Goal: Task Accomplishment & Management: Complete application form

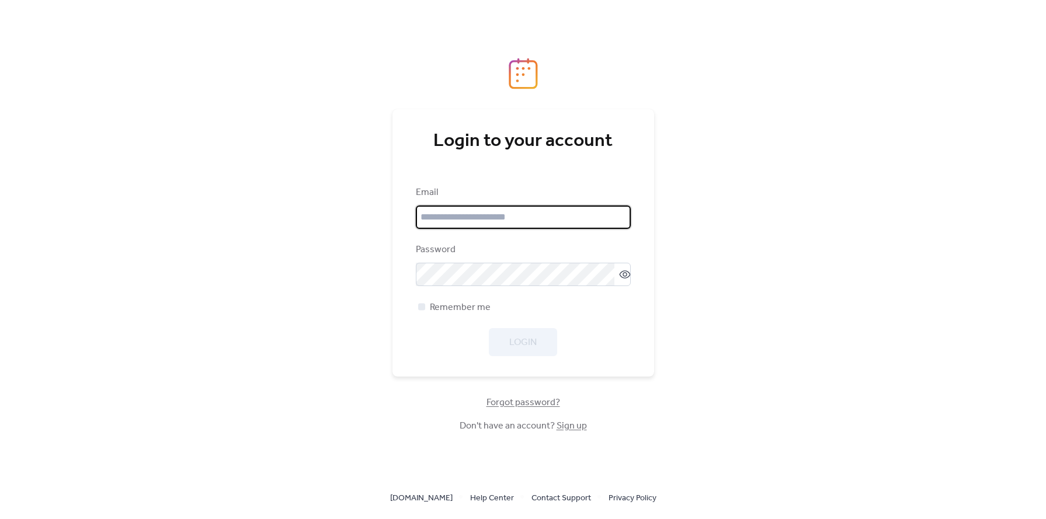
type input "**********"
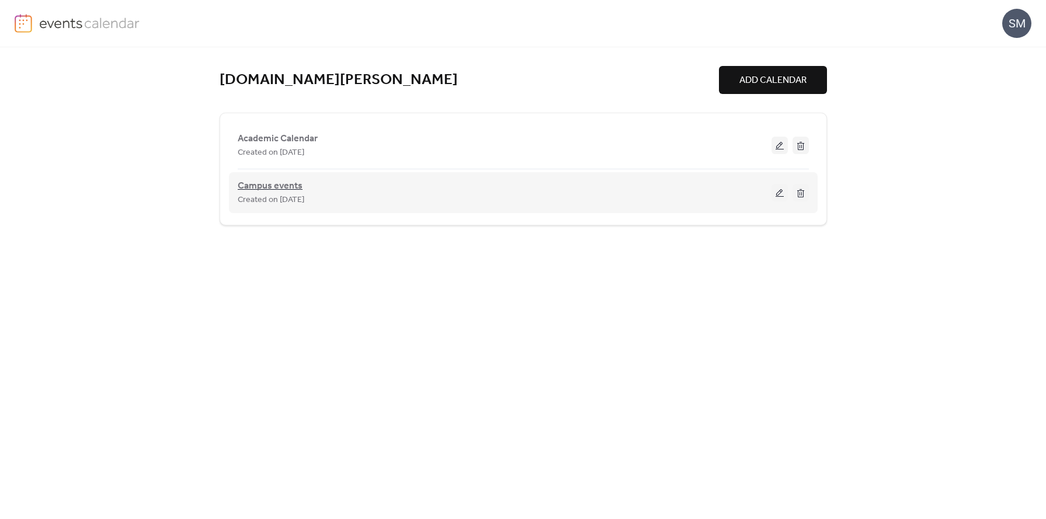
click at [252, 189] on span "Campus events" at bounding box center [270, 186] width 65 height 14
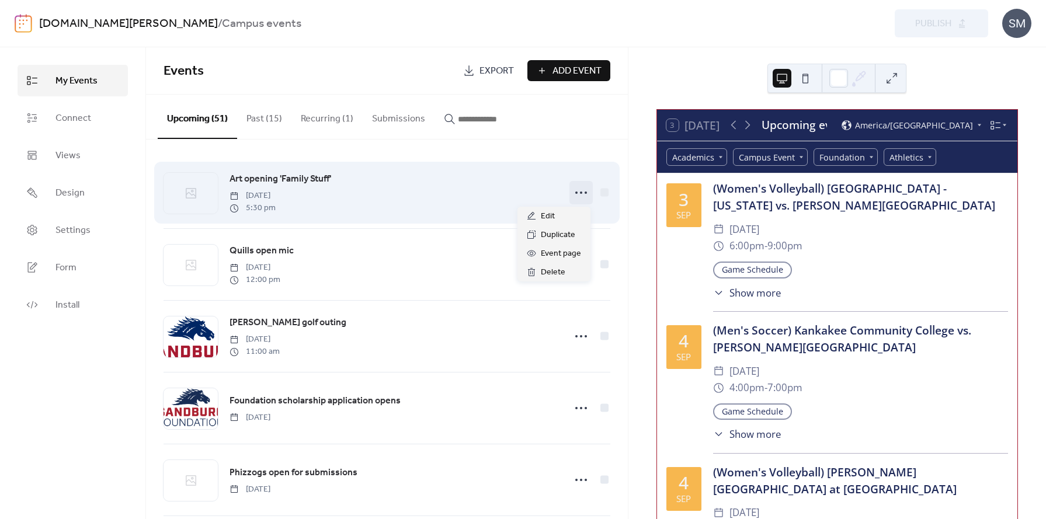
click at [574, 195] on icon at bounding box center [581, 192] width 19 height 19
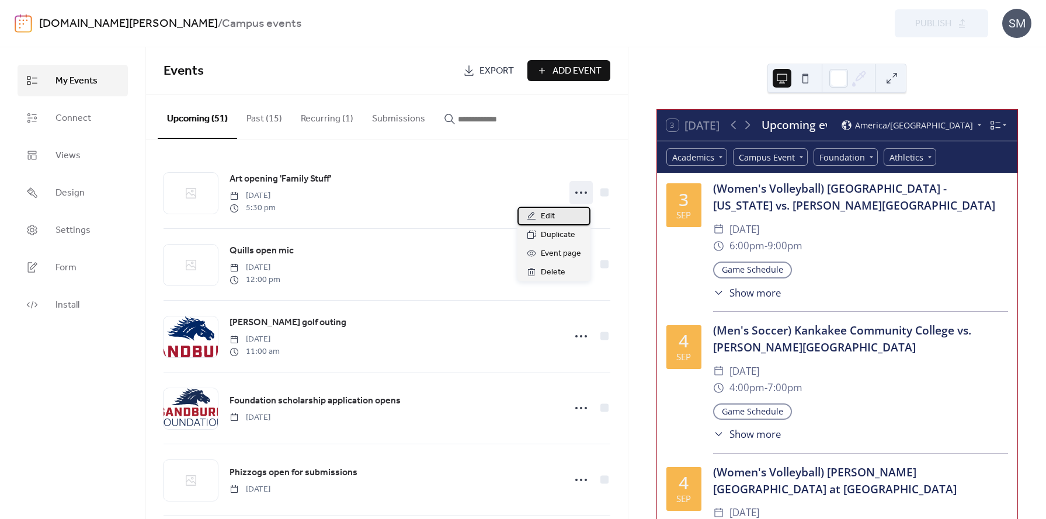
click at [541, 220] on span "Edit" at bounding box center [548, 217] width 14 height 14
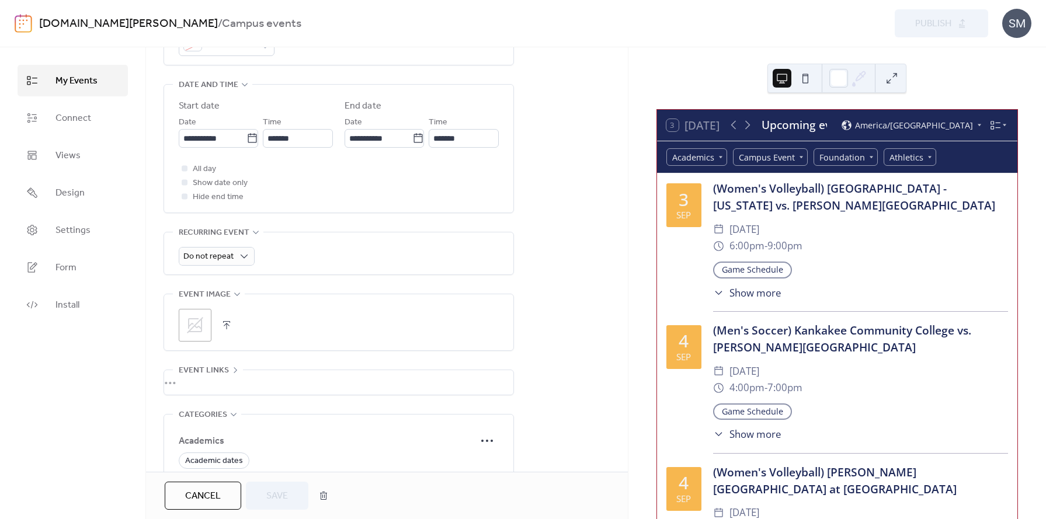
scroll to position [369, 0]
click at [227, 325] on button "button" at bounding box center [226, 325] width 16 height 16
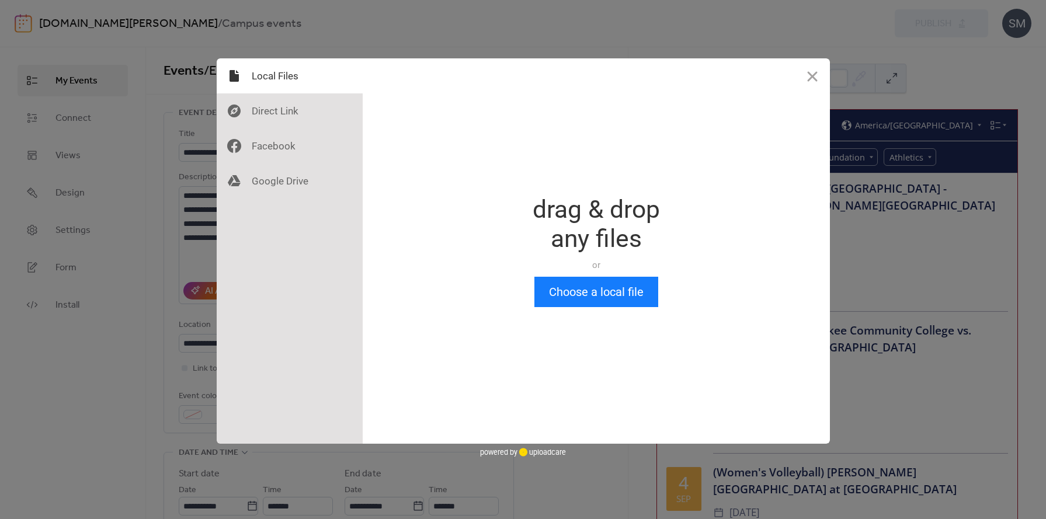
scroll to position [0, 0]
click at [567, 286] on button "Choose a local file" at bounding box center [596, 292] width 124 height 30
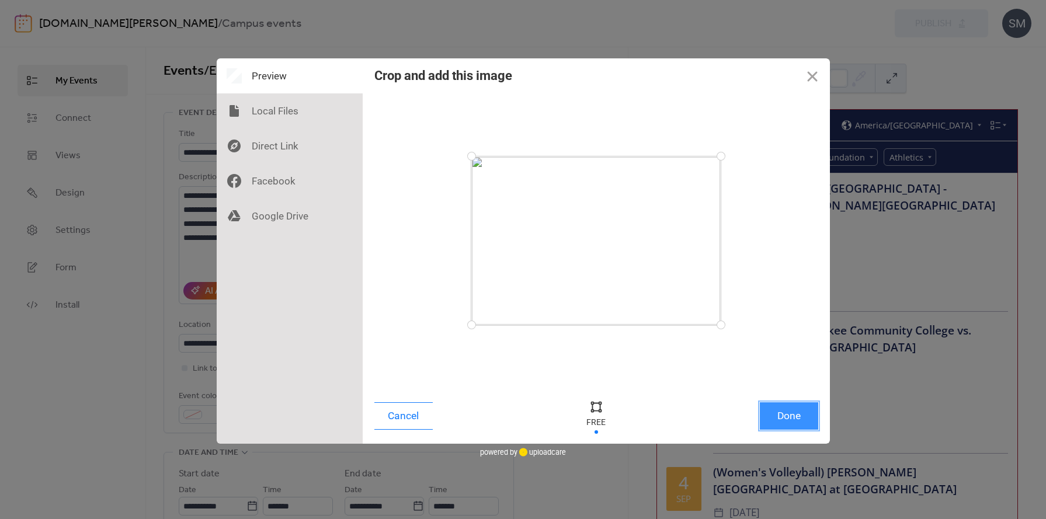
click at [800, 420] on button "Done" at bounding box center [789, 415] width 58 height 27
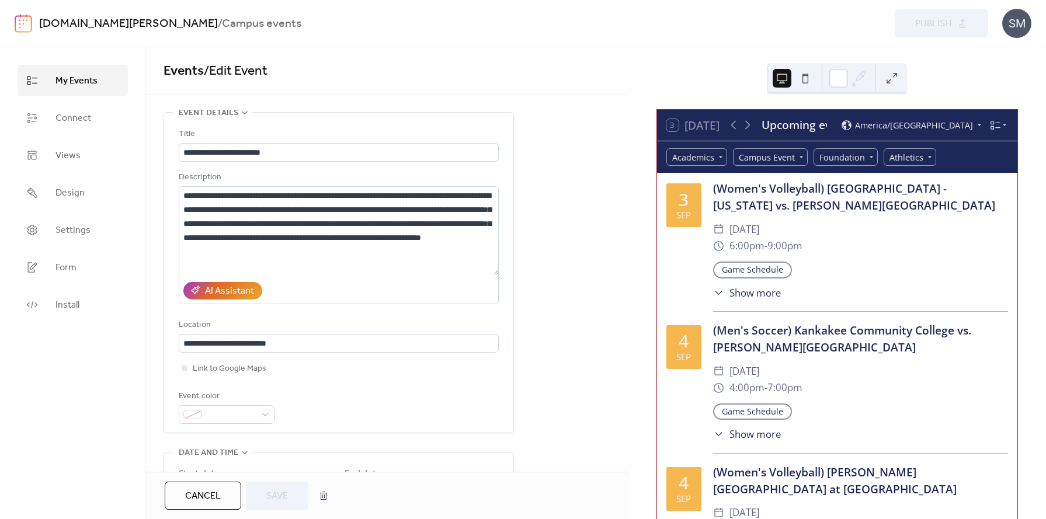
scroll to position [433, 0]
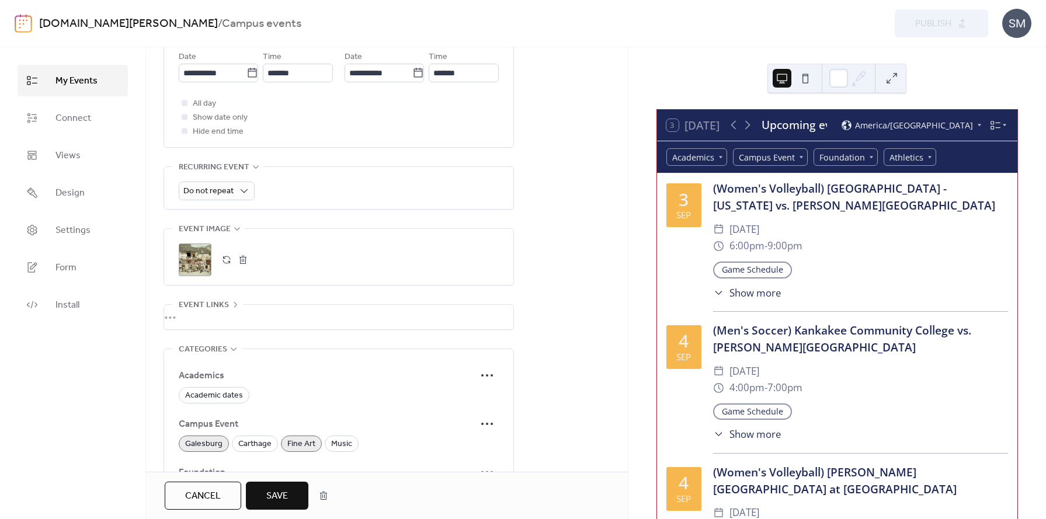
click at [286, 489] on span "Save" at bounding box center [277, 496] width 22 height 14
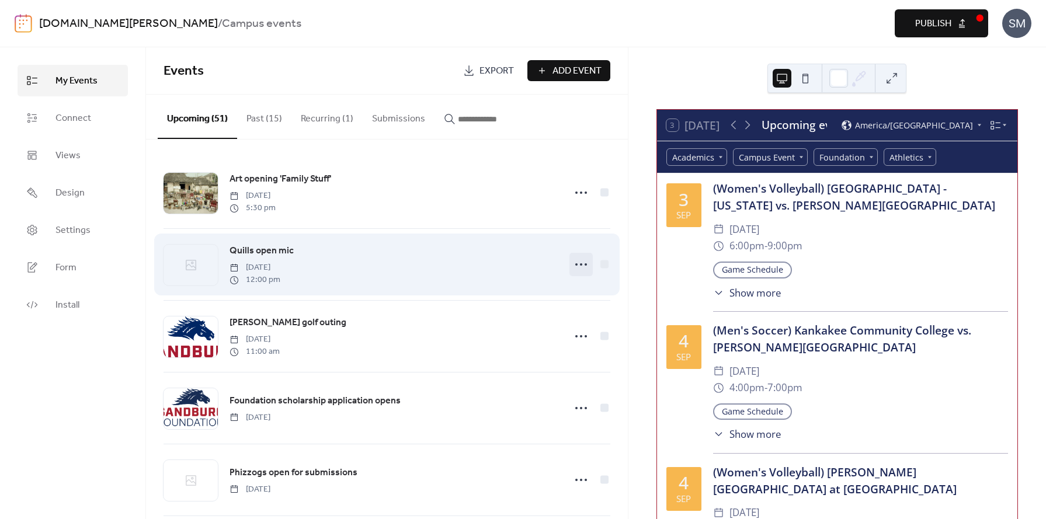
click at [572, 269] on icon at bounding box center [581, 264] width 19 height 19
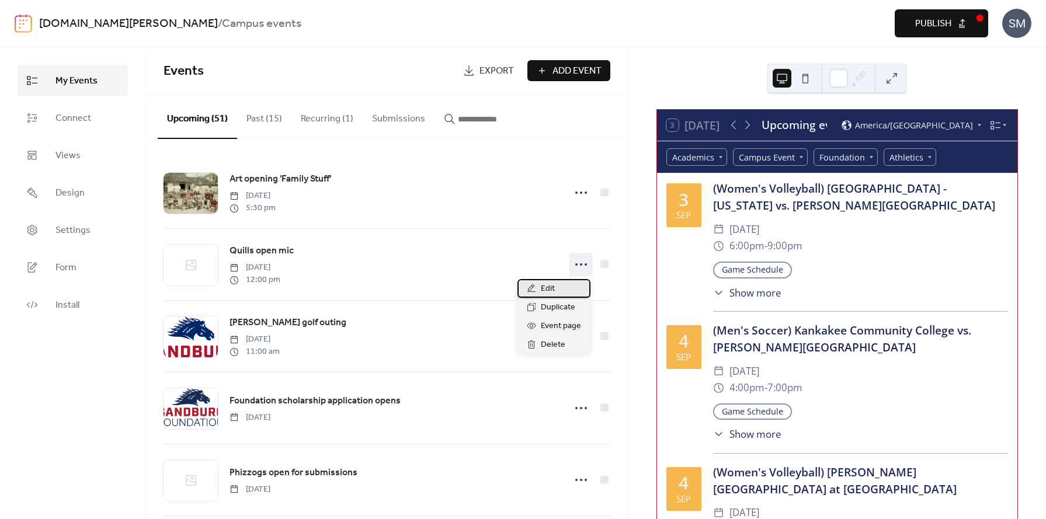
click at [541, 287] on span "Edit" at bounding box center [548, 289] width 14 height 14
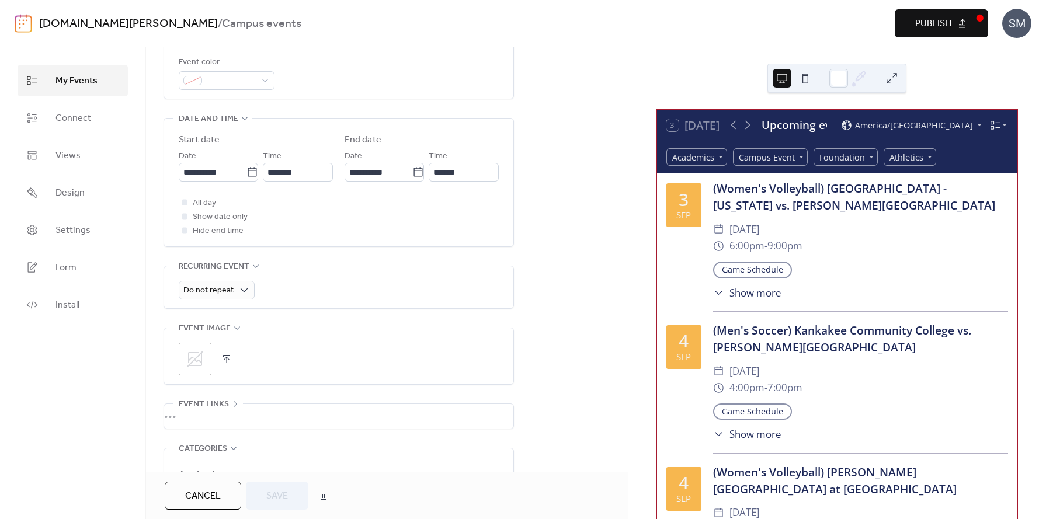
scroll to position [334, 0]
click at [226, 360] on button "button" at bounding box center [226, 359] width 16 height 16
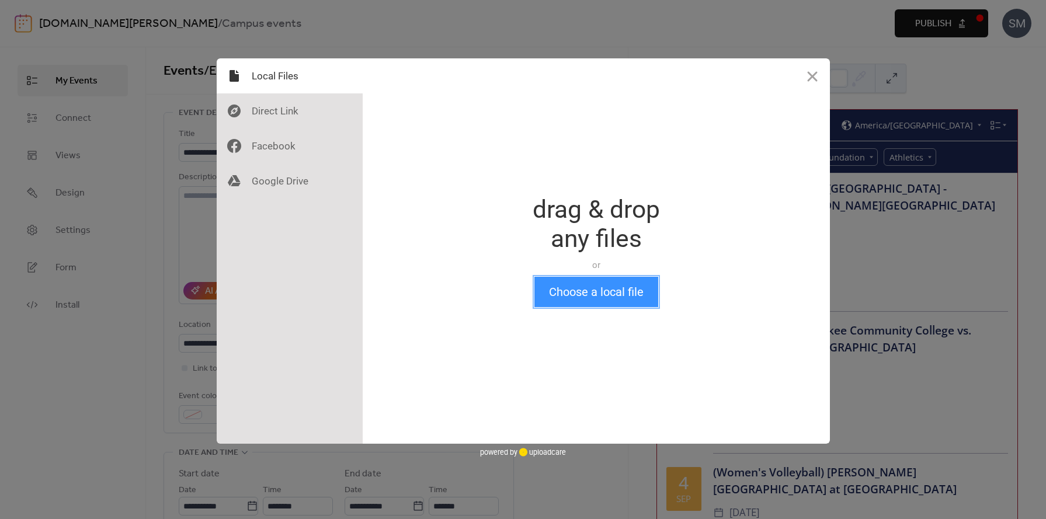
click at [606, 287] on button "Choose a local file" at bounding box center [596, 292] width 124 height 30
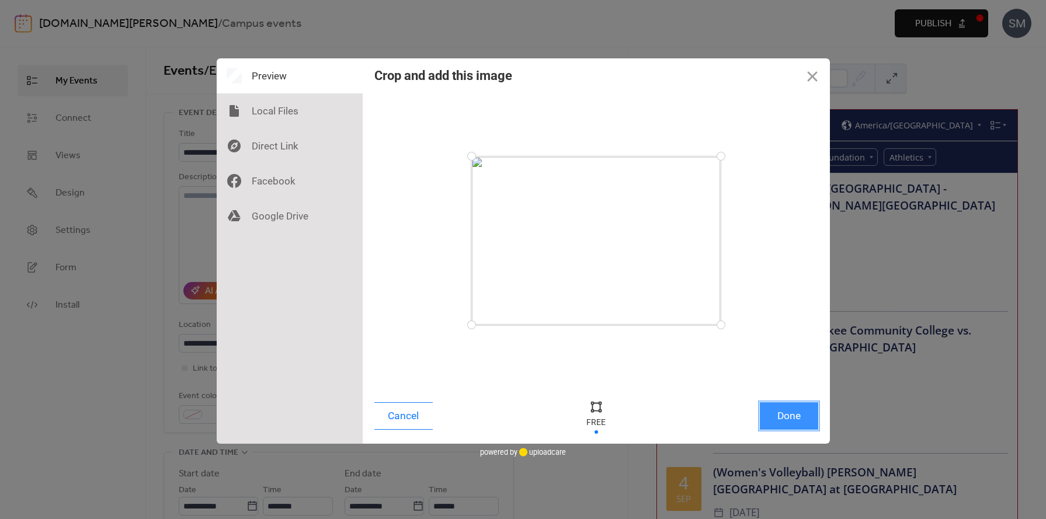
click at [794, 416] on button "Done" at bounding box center [789, 415] width 58 height 27
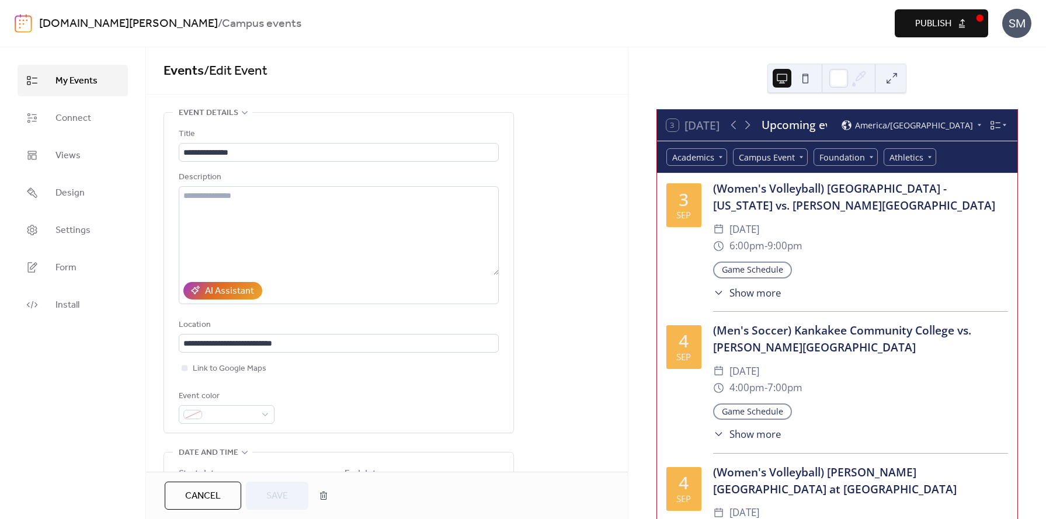
scroll to position [433, 0]
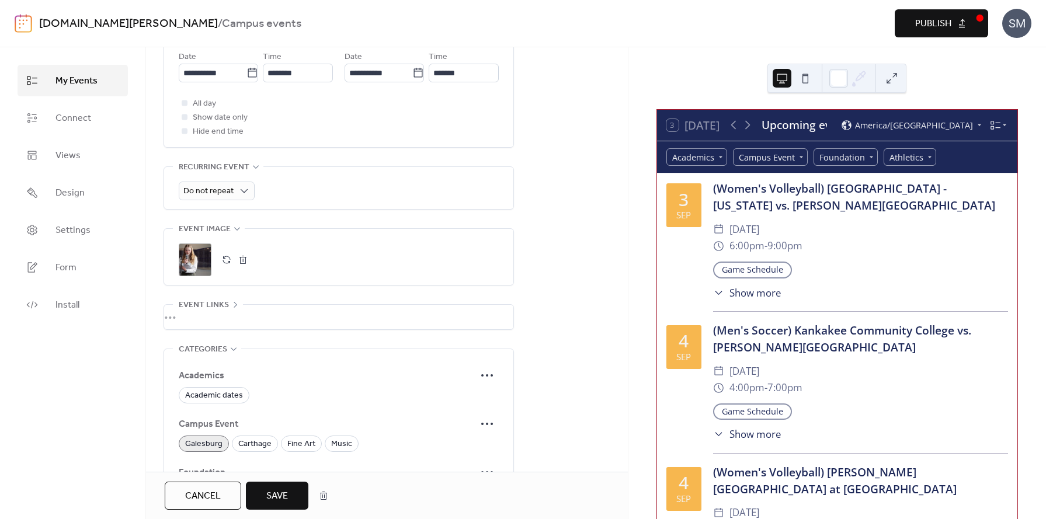
click at [291, 492] on button "Save" at bounding box center [277, 496] width 63 height 28
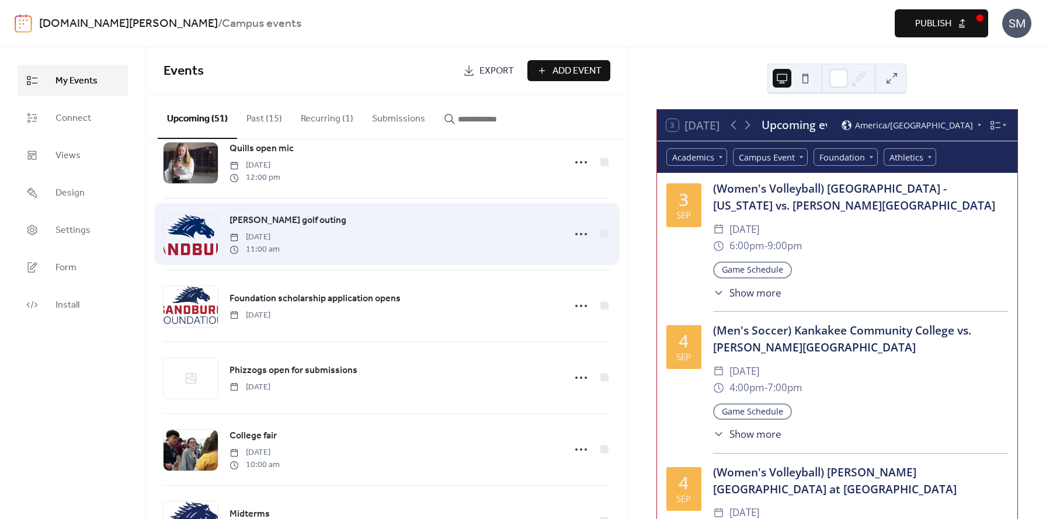
scroll to position [147, 0]
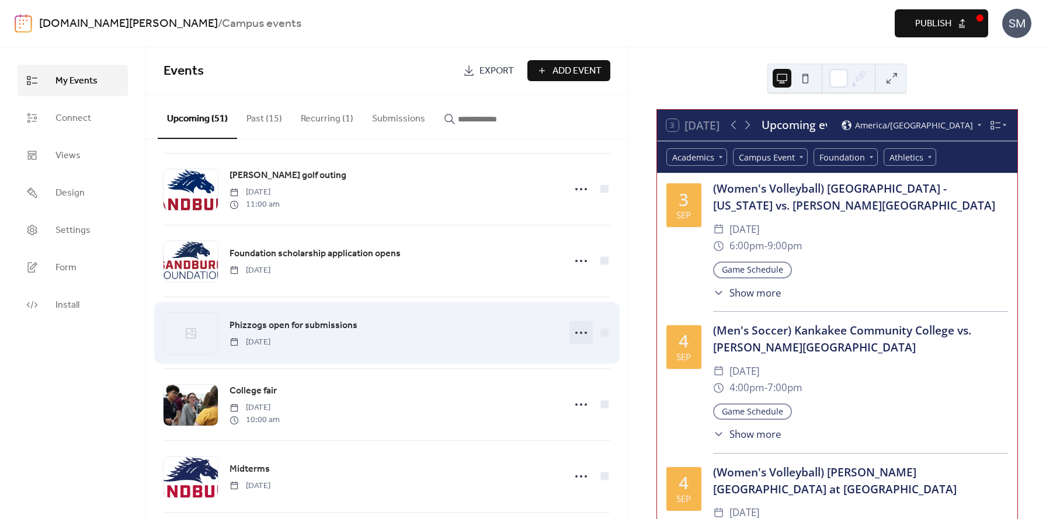
click at [575, 334] on icon at bounding box center [581, 333] width 19 height 19
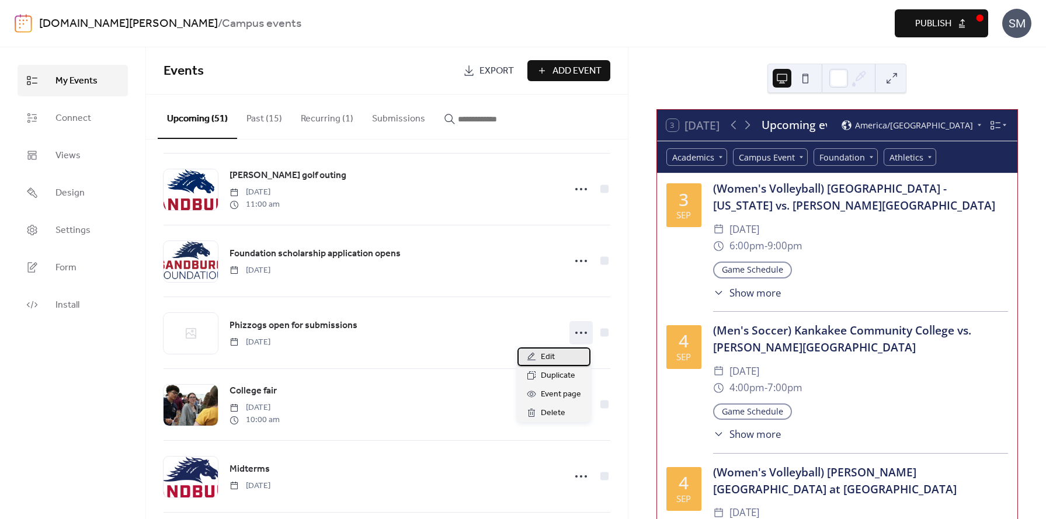
click at [549, 357] on span "Edit" at bounding box center [548, 357] width 14 height 14
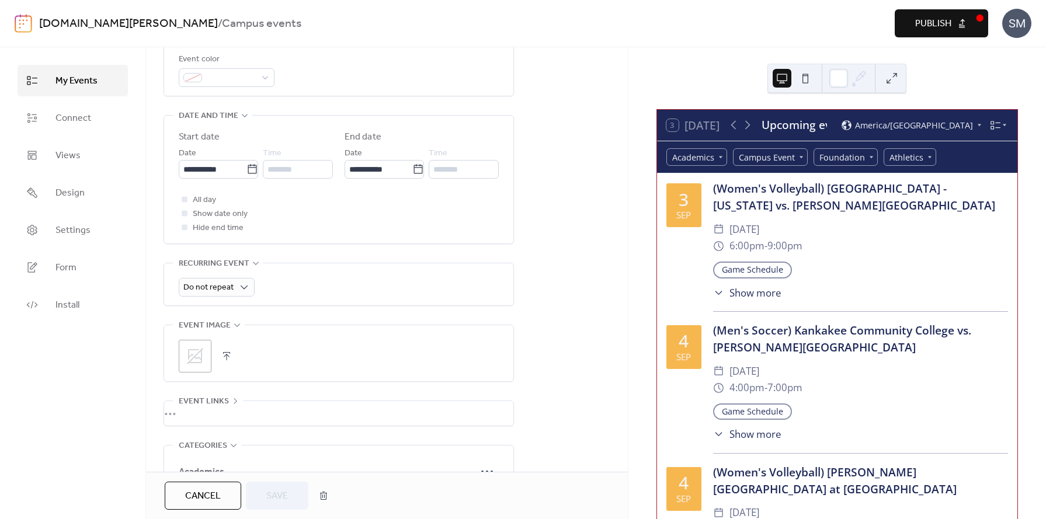
scroll to position [355, 0]
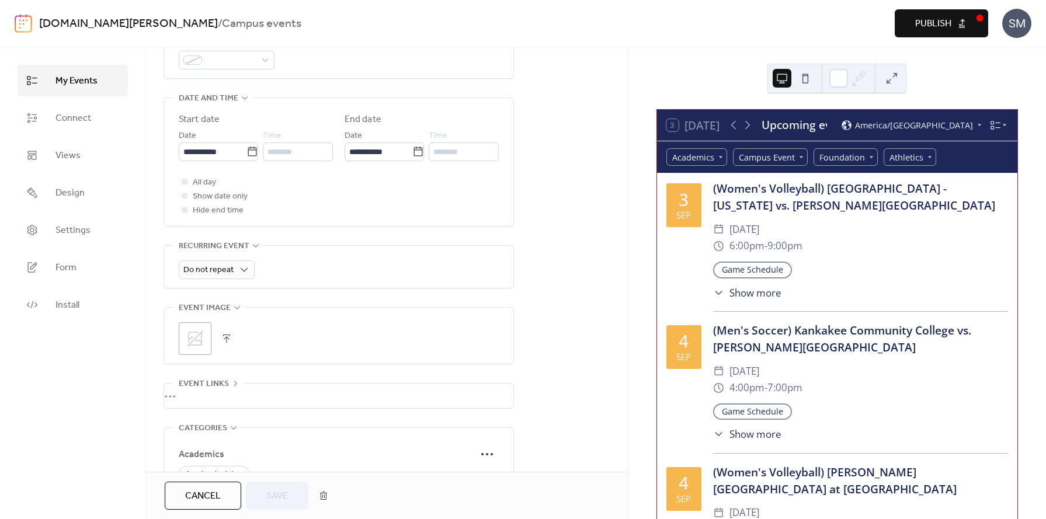
click at [232, 339] on button "button" at bounding box center [226, 339] width 16 height 16
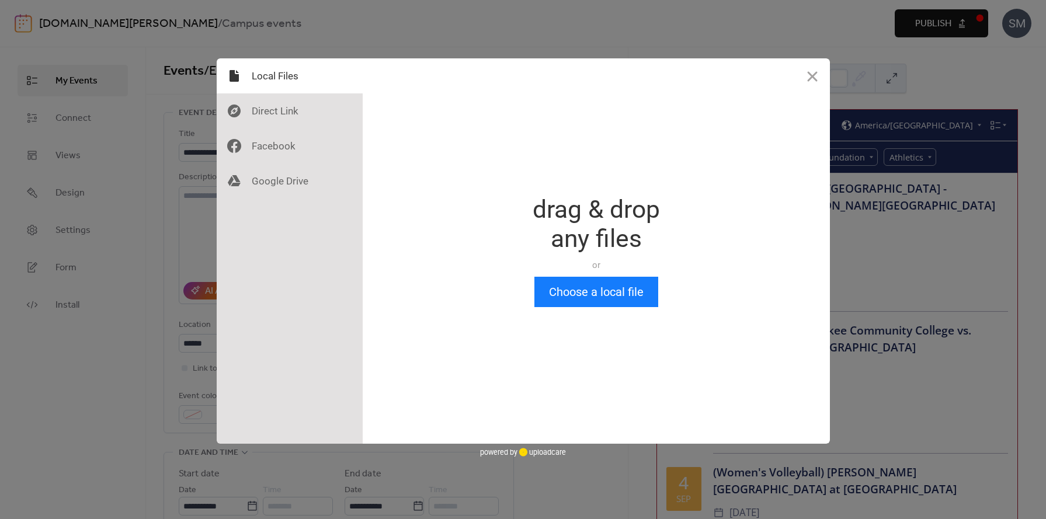
scroll to position [0, 0]
click at [571, 295] on button "Choose a local file" at bounding box center [596, 292] width 124 height 30
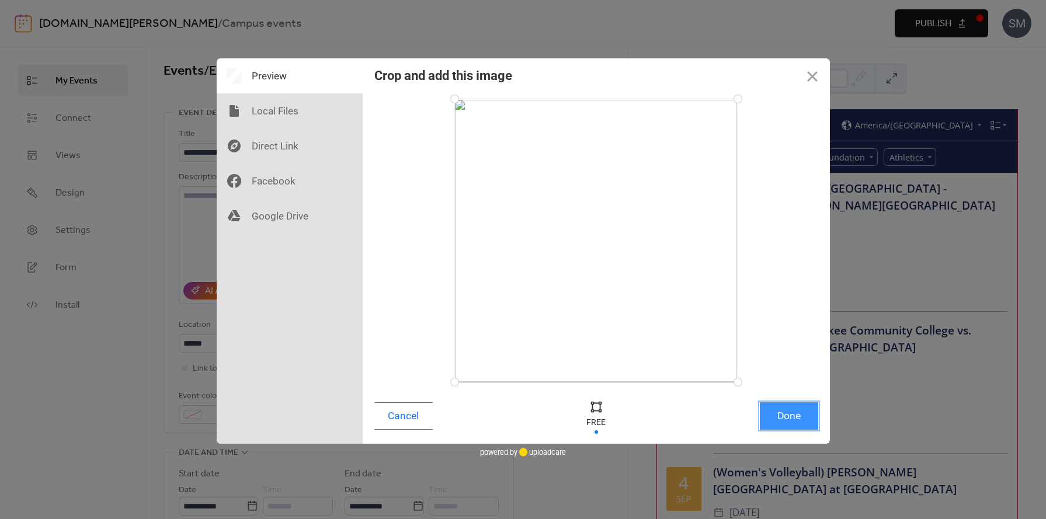
click at [798, 417] on button "Done" at bounding box center [789, 415] width 58 height 27
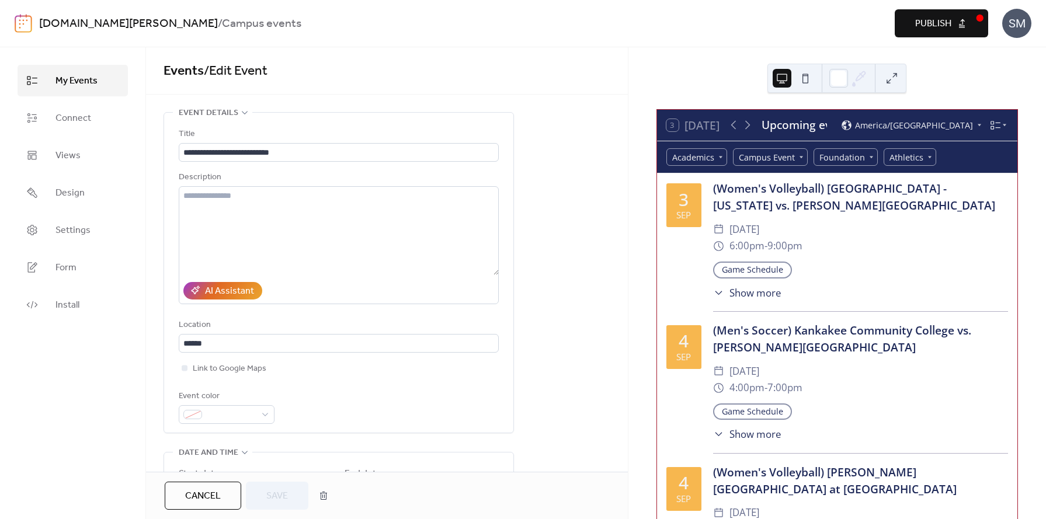
scroll to position [433, 0]
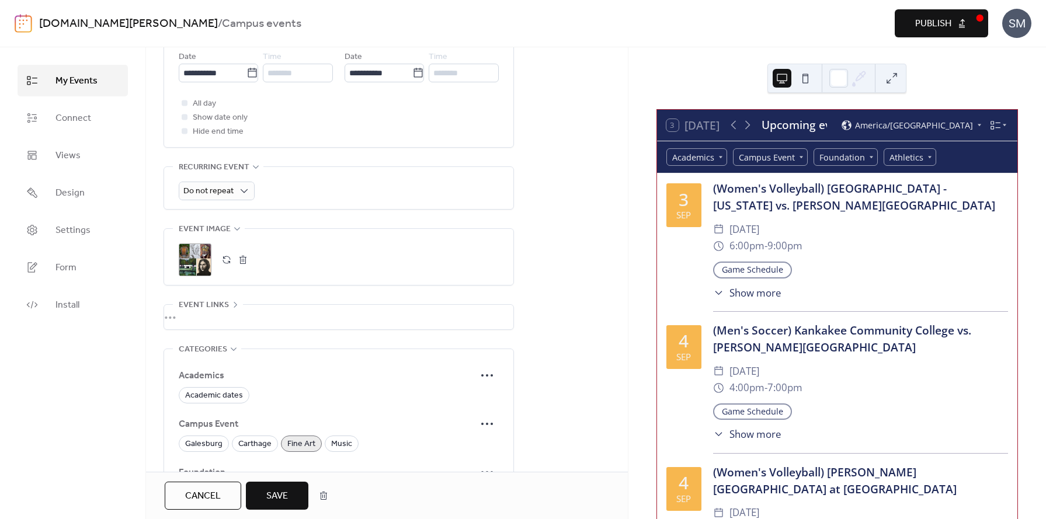
click at [284, 494] on span "Save" at bounding box center [277, 496] width 22 height 14
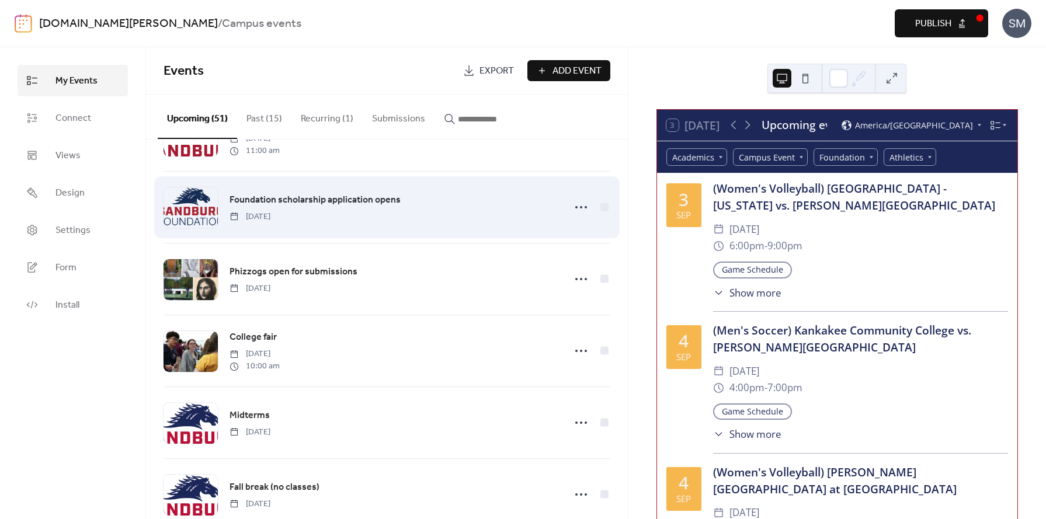
scroll to position [408, 0]
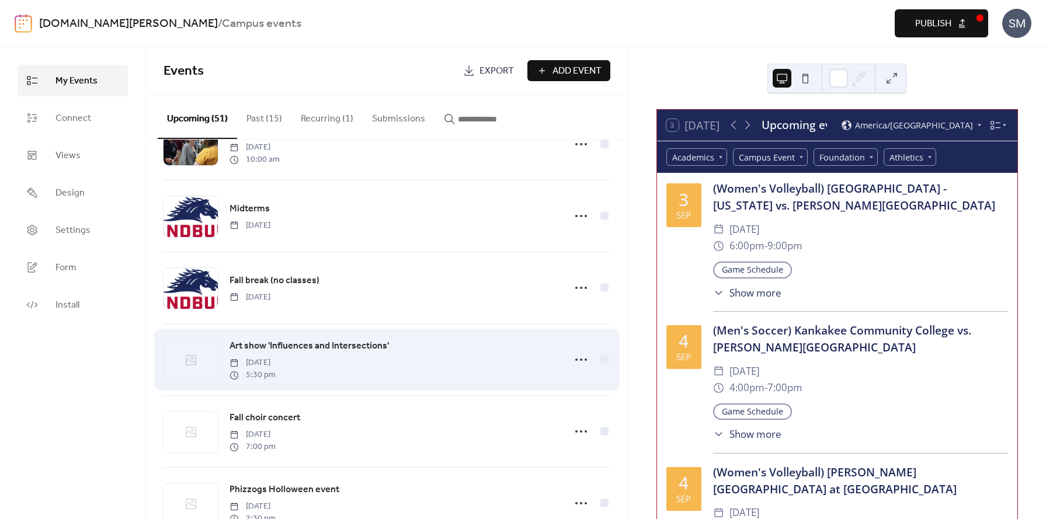
click at [308, 346] on span "Art show 'Influences and Intersections'" at bounding box center [309, 346] width 159 height 14
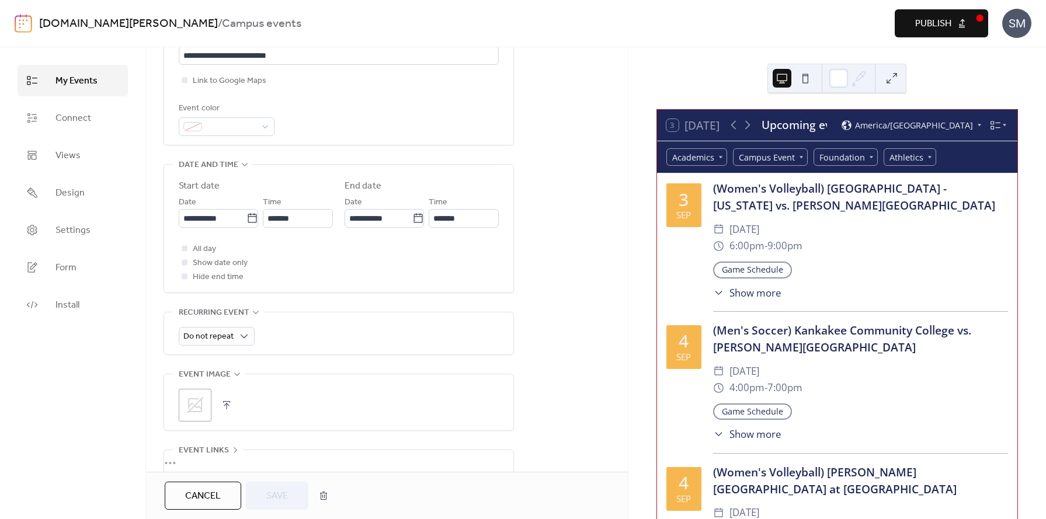
scroll to position [46, 0]
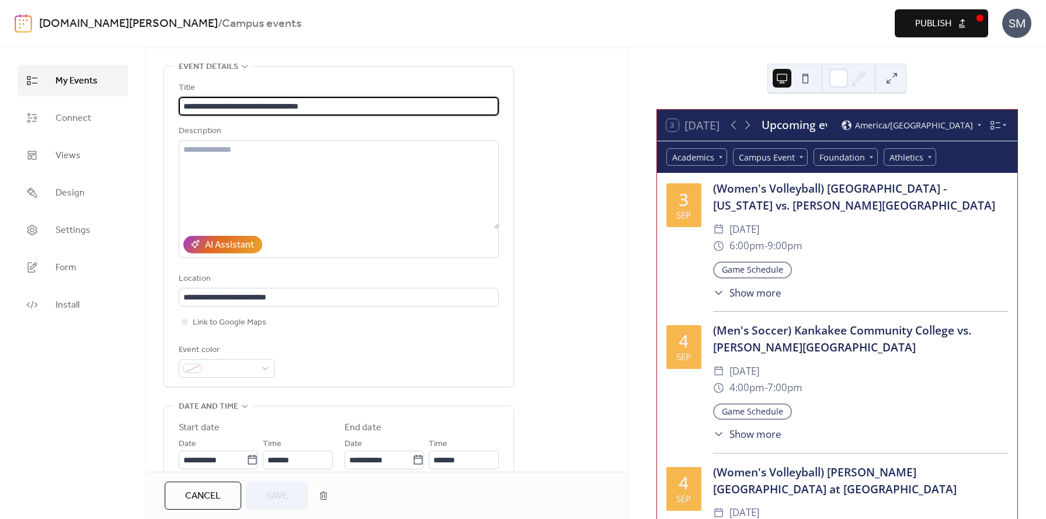
click at [67, 83] on span "My Events" at bounding box center [76, 81] width 42 height 14
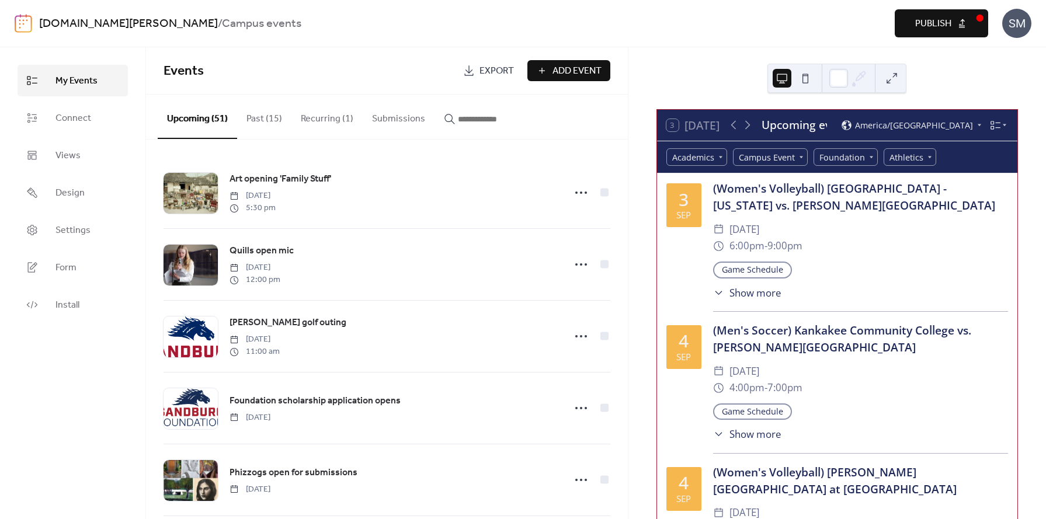
click at [932, 23] on span "Publish" at bounding box center [933, 24] width 36 height 14
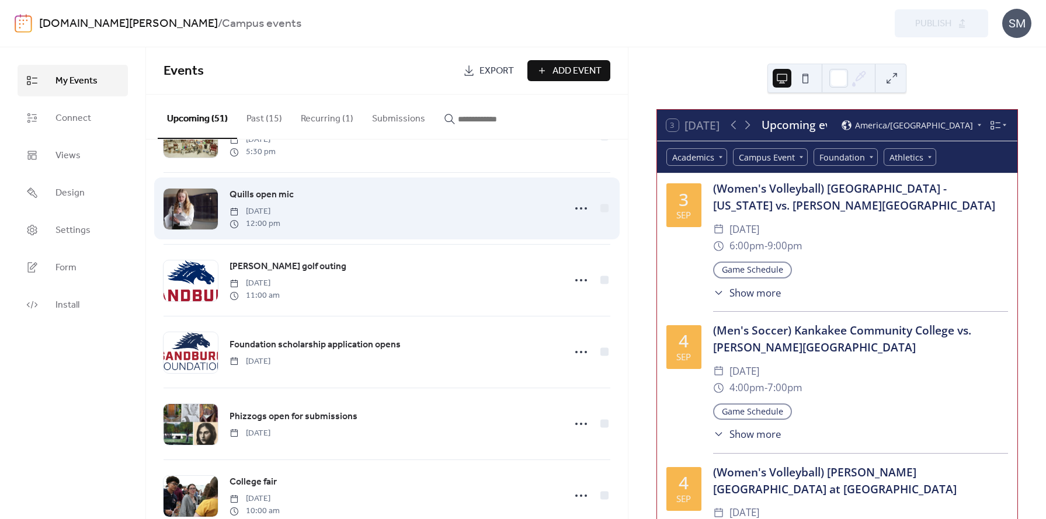
scroll to position [473, 0]
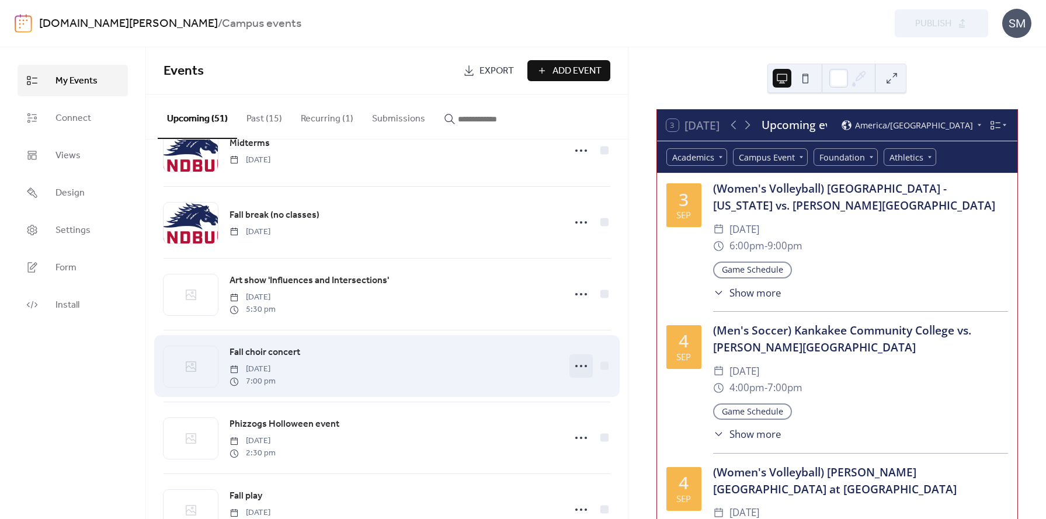
click at [579, 370] on icon at bounding box center [581, 366] width 19 height 19
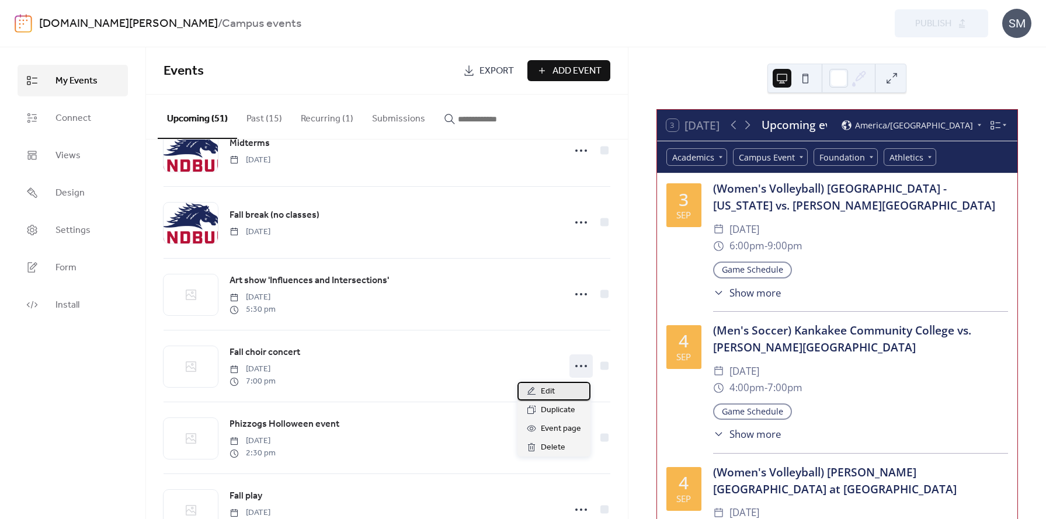
click at [546, 391] on span "Edit" at bounding box center [548, 392] width 14 height 14
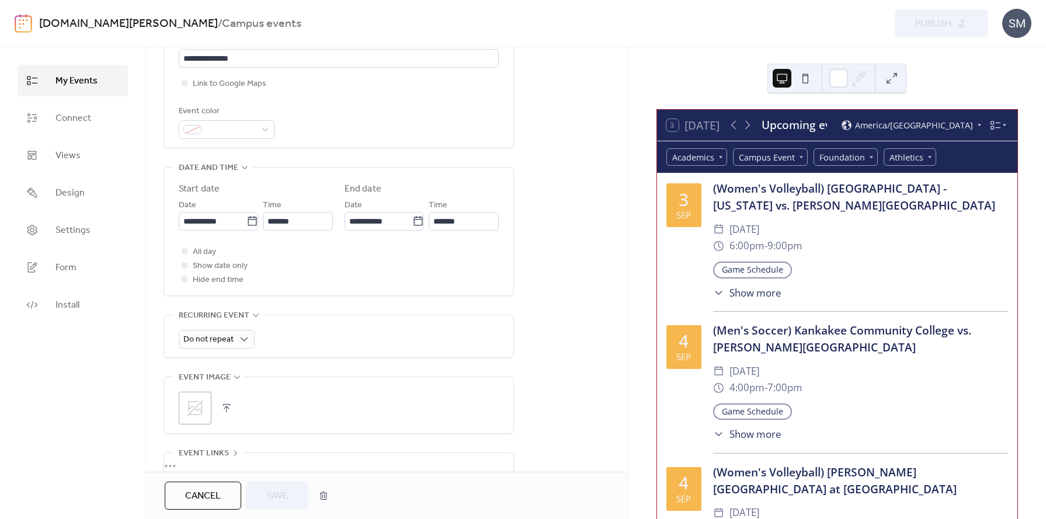
scroll to position [311, 0]
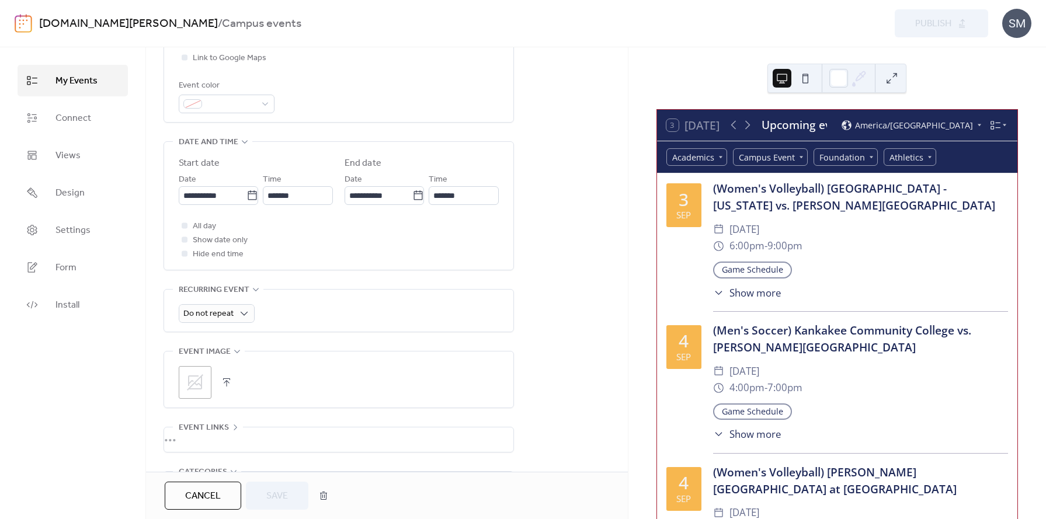
click at [224, 385] on button "button" at bounding box center [226, 382] width 16 height 16
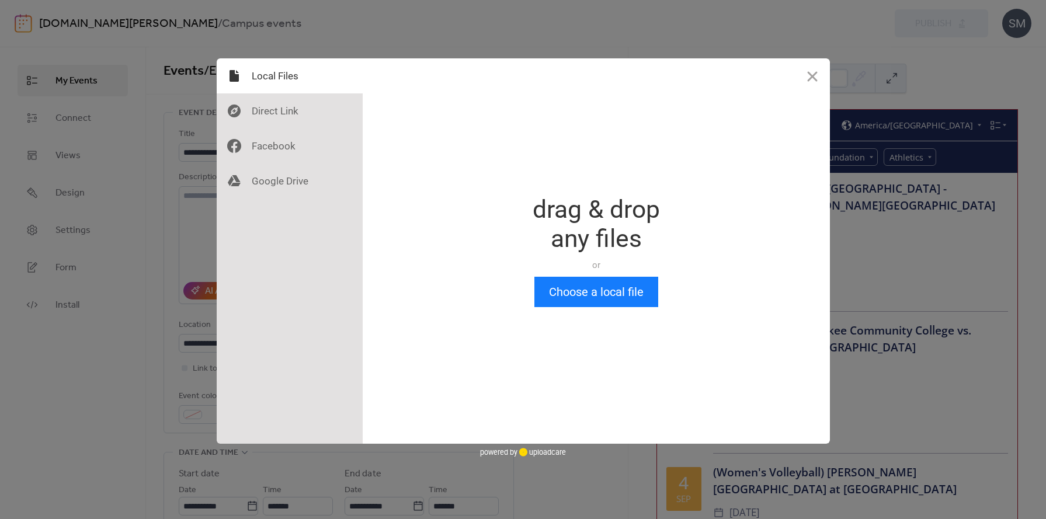
scroll to position [0, 0]
click at [586, 291] on button "Choose a local file" at bounding box center [596, 292] width 124 height 30
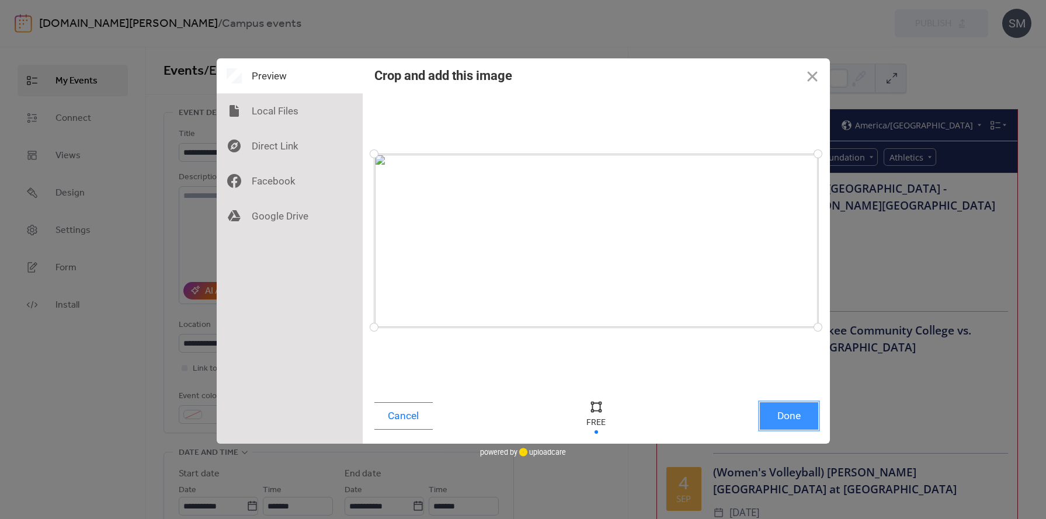
click at [798, 418] on button "Done" at bounding box center [789, 415] width 58 height 27
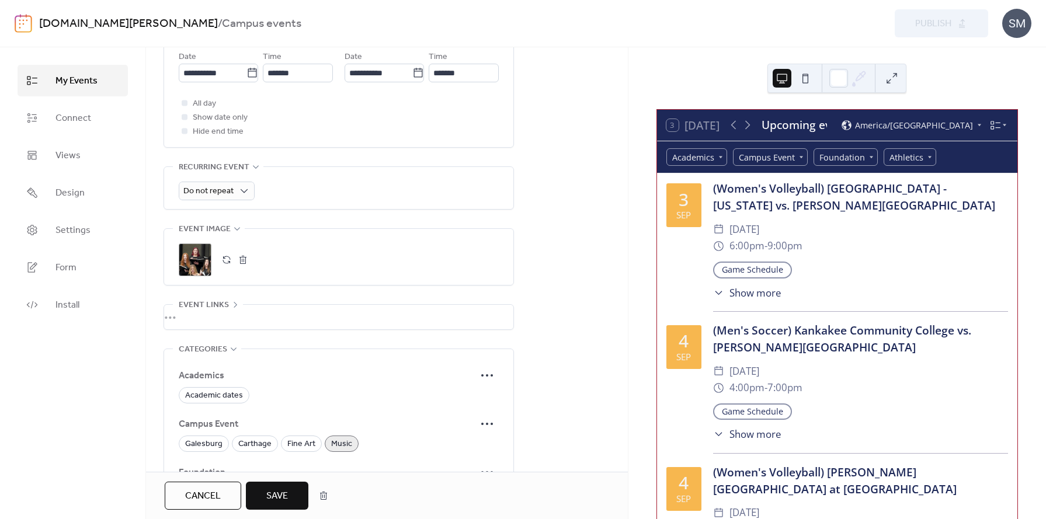
click at [289, 499] on button "Save" at bounding box center [277, 496] width 63 height 28
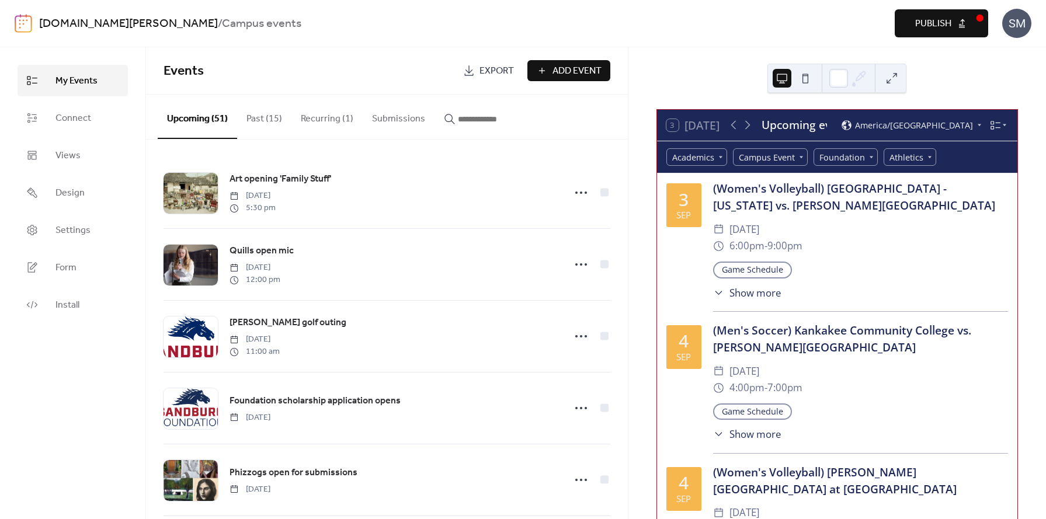
click at [933, 30] on span "Publish" at bounding box center [933, 24] width 36 height 14
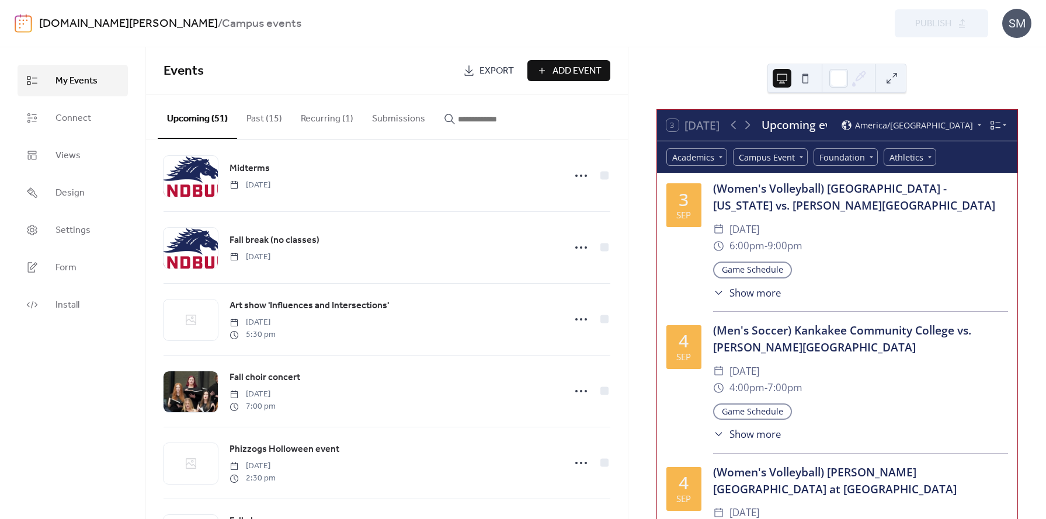
scroll to position [448, 0]
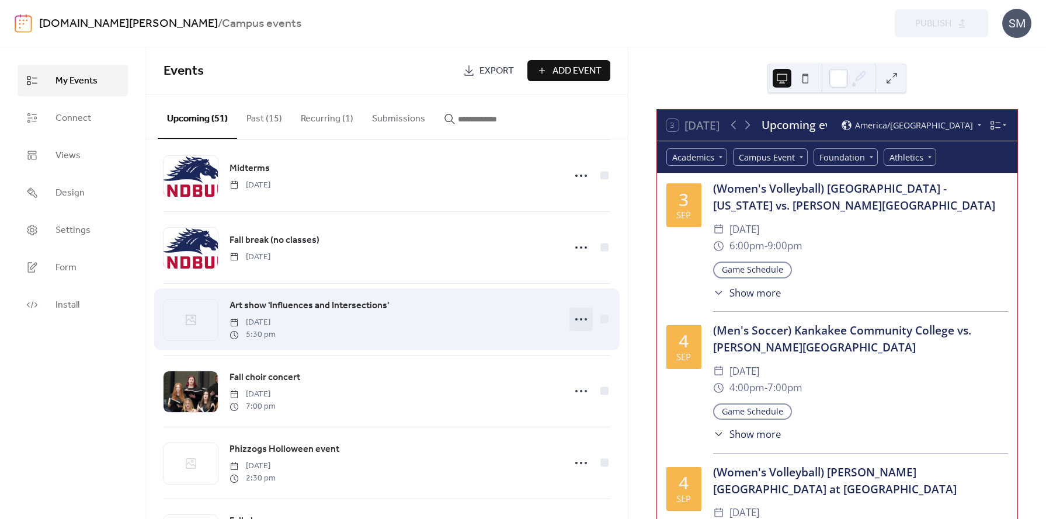
click at [580, 321] on circle at bounding box center [581, 319] width 2 height 2
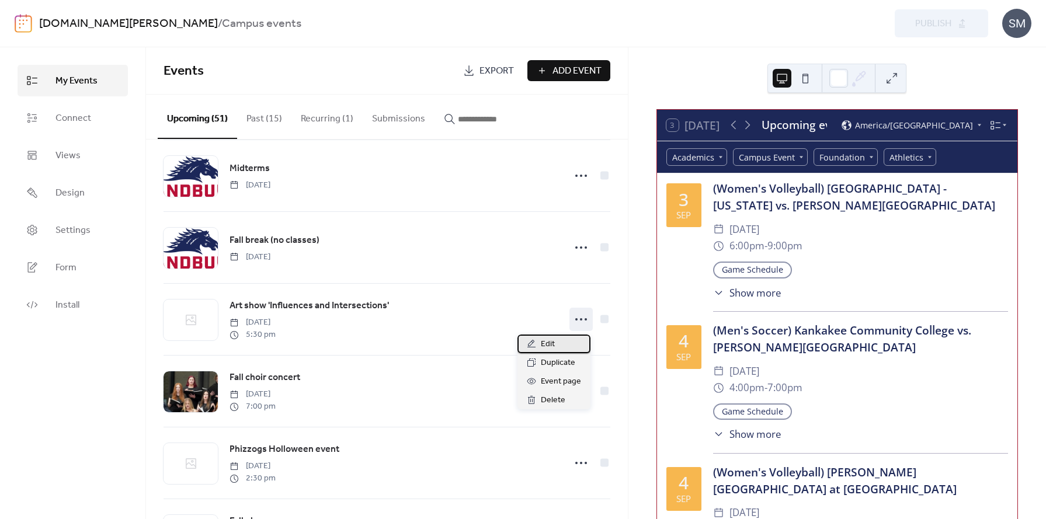
click at [555, 342] on div "Edit" at bounding box center [554, 344] width 73 height 19
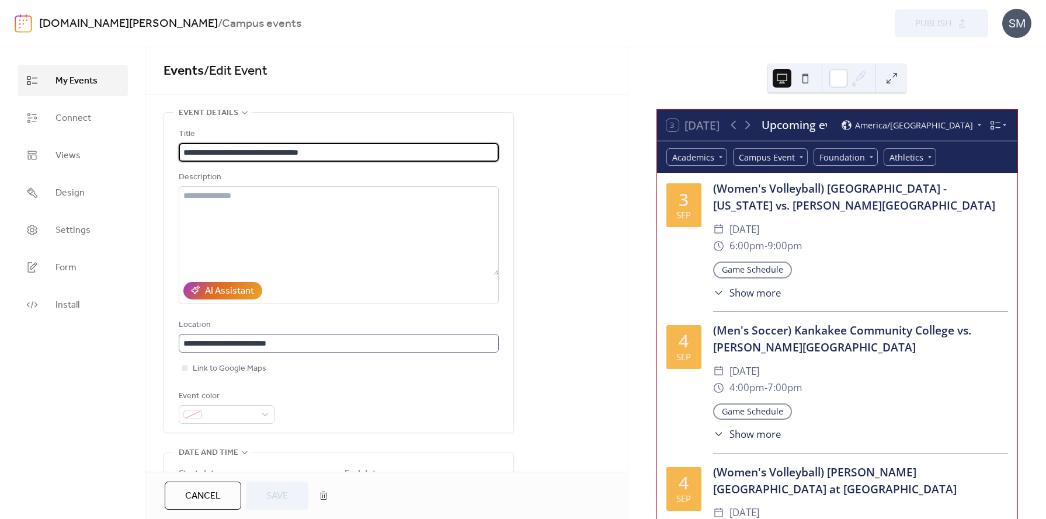
scroll to position [1, 0]
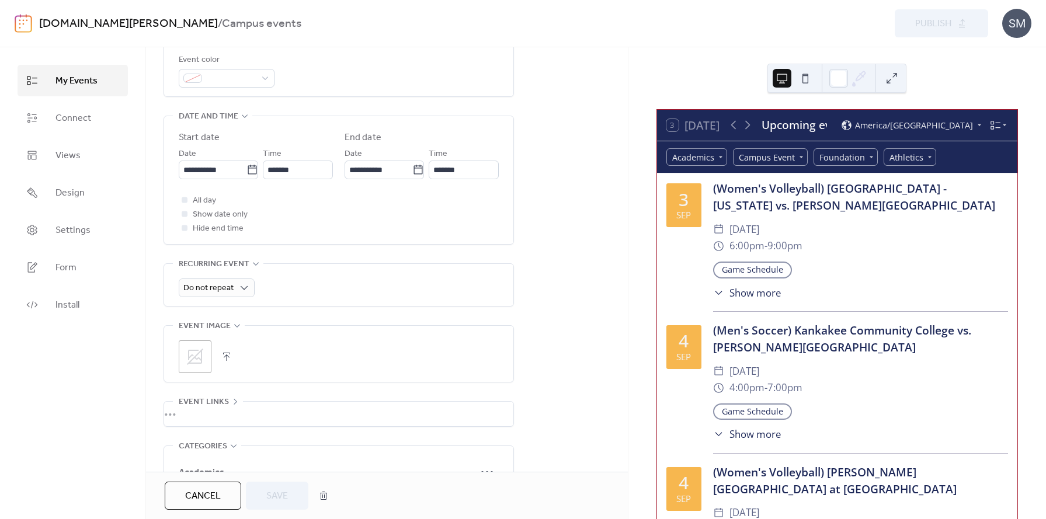
scroll to position [339, 0]
click at [231, 356] on button "button" at bounding box center [226, 354] width 16 height 16
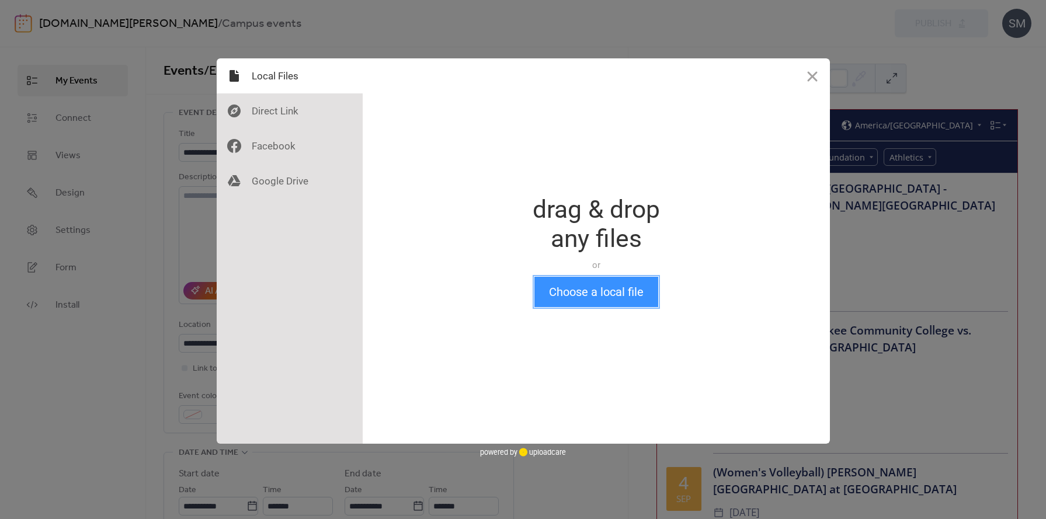
click at [586, 291] on button "Choose a local file" at bounding box center [596, 292] width 124 height 30
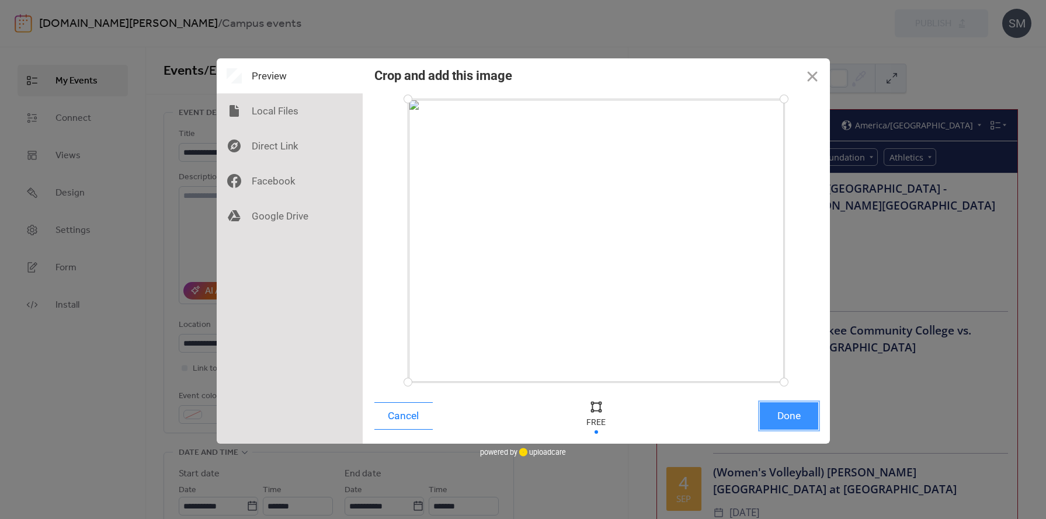
click at [787, 408] on button "Done" at bounding box center [789, 415] width 58 height 27
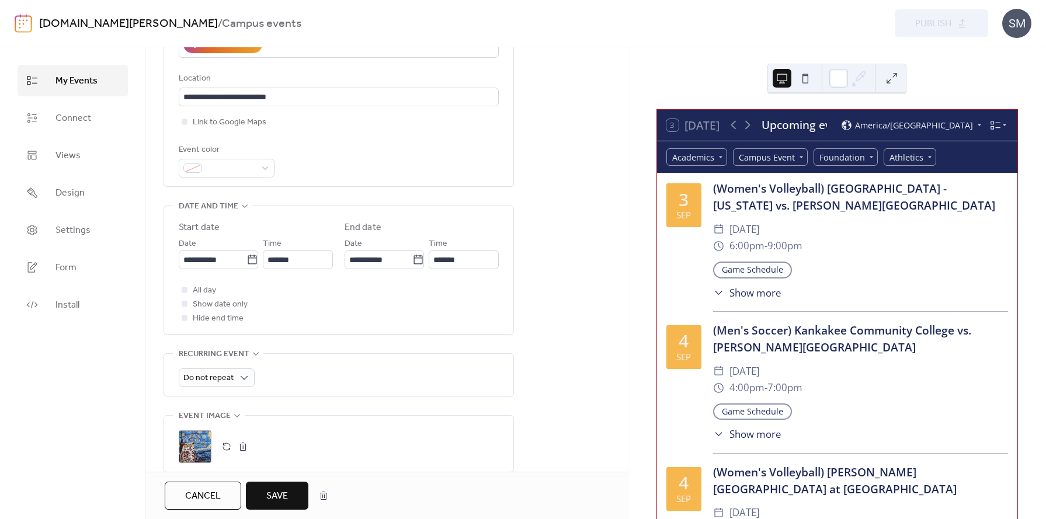
scroll to position [50, 0]
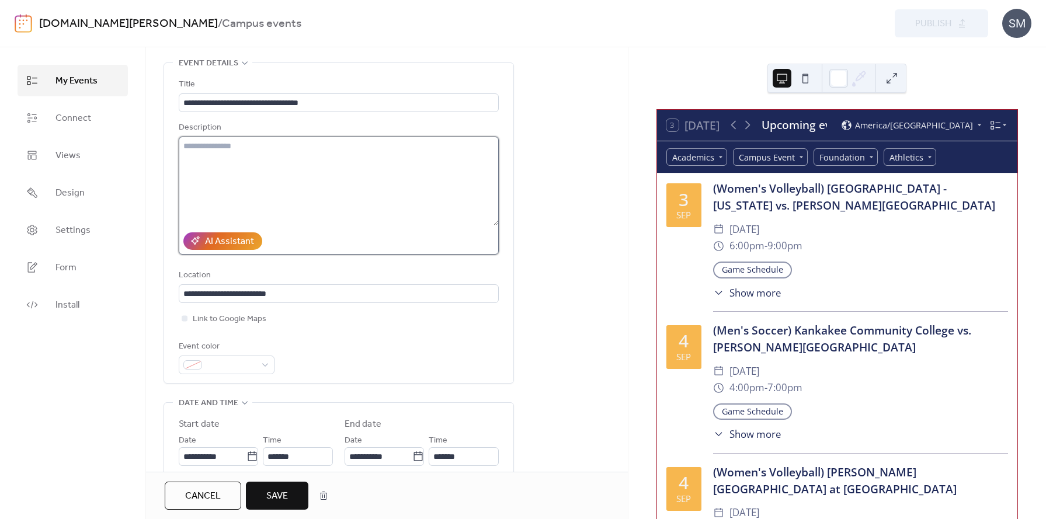
click at [322, 157] on textarea at bounding box center [339, 181] width 320 height 89
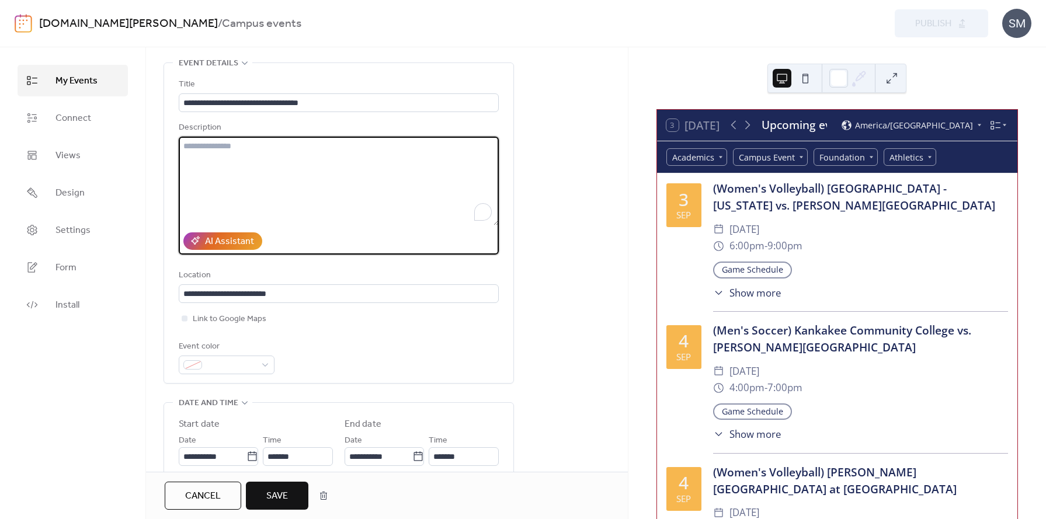
paste textarea "**********"
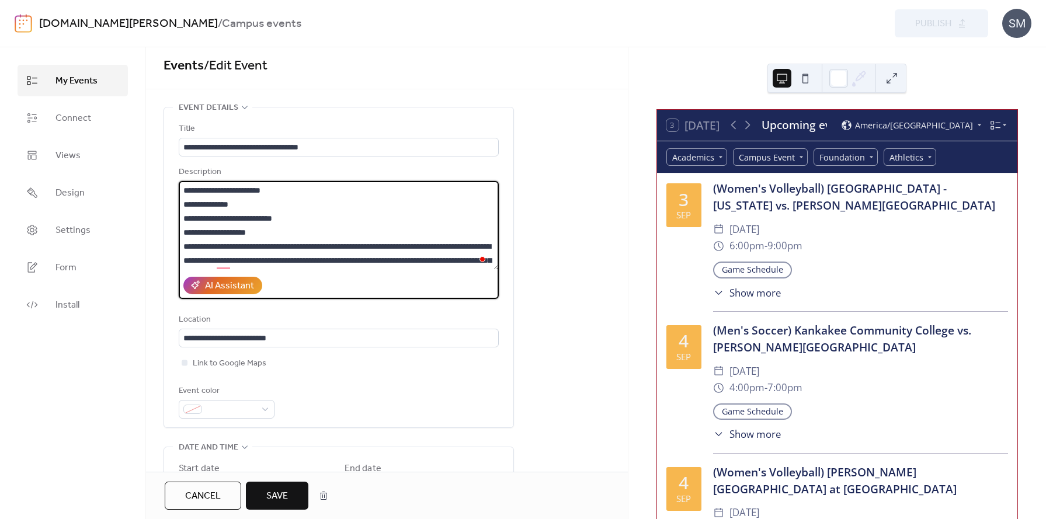
scroll to position [0, 0]
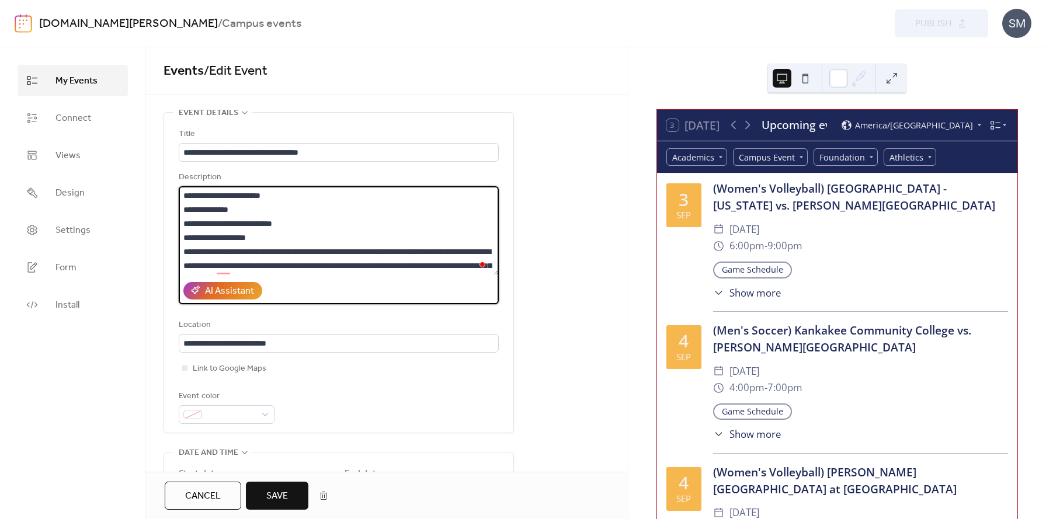
type textarea "**********"
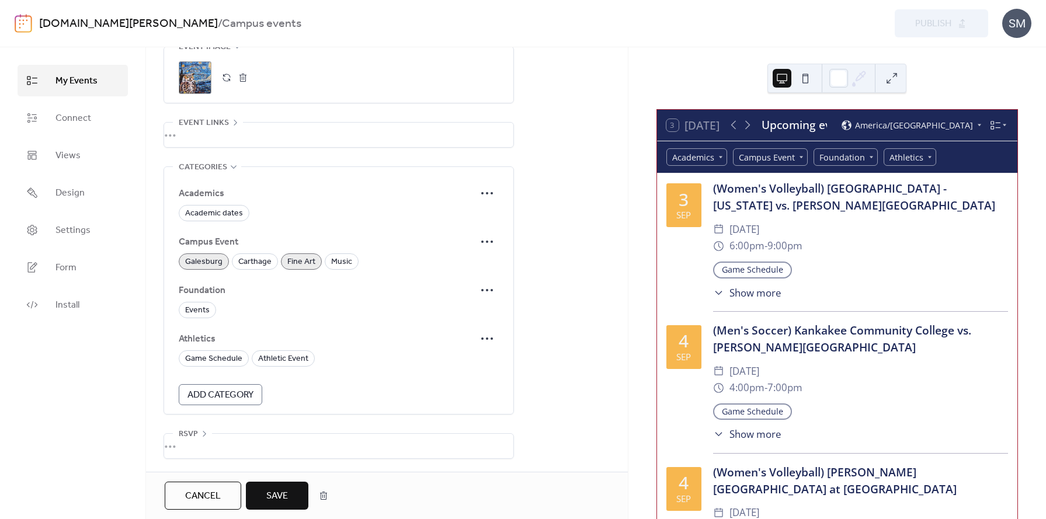
scroll to position [617, 0]
click at [266, 498] on button "Save" at bounding box center [277, 496] width 63 height 28
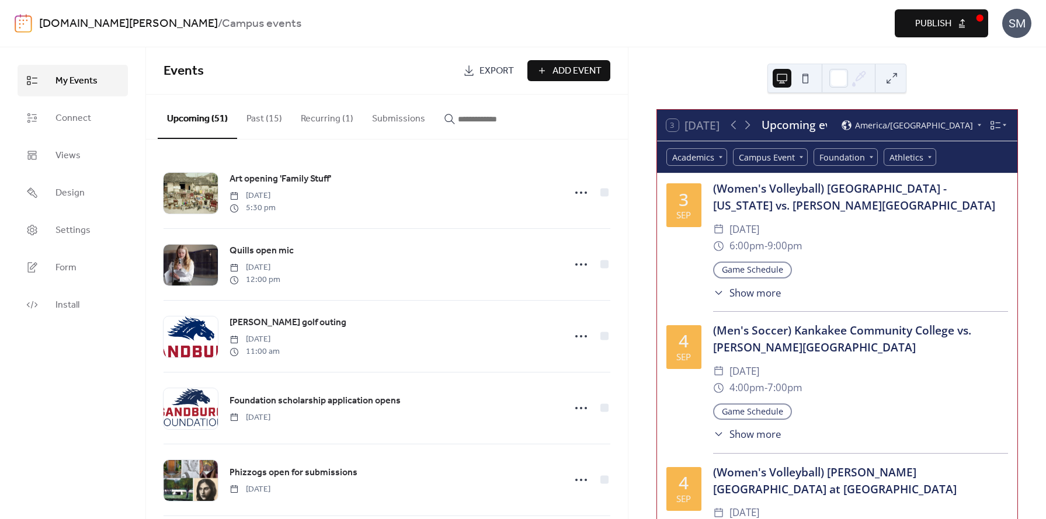
click at [923, 27] on span "Publish" at bounding box center [933, 24] width 36 height 14
click at [563, 72] on span "Add Event" at bounding box center [577, 71] width 49 height 14
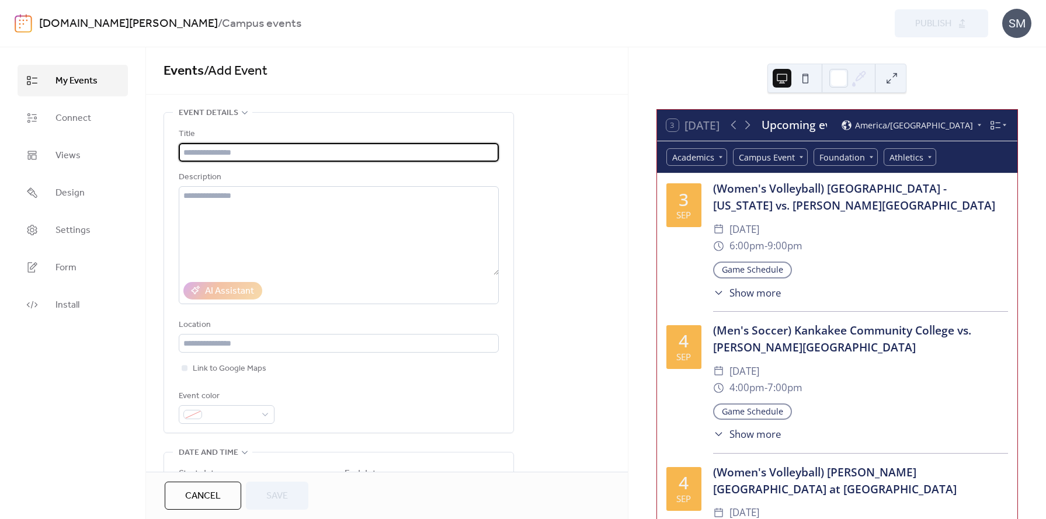
paste input "**********"
type input "**********"
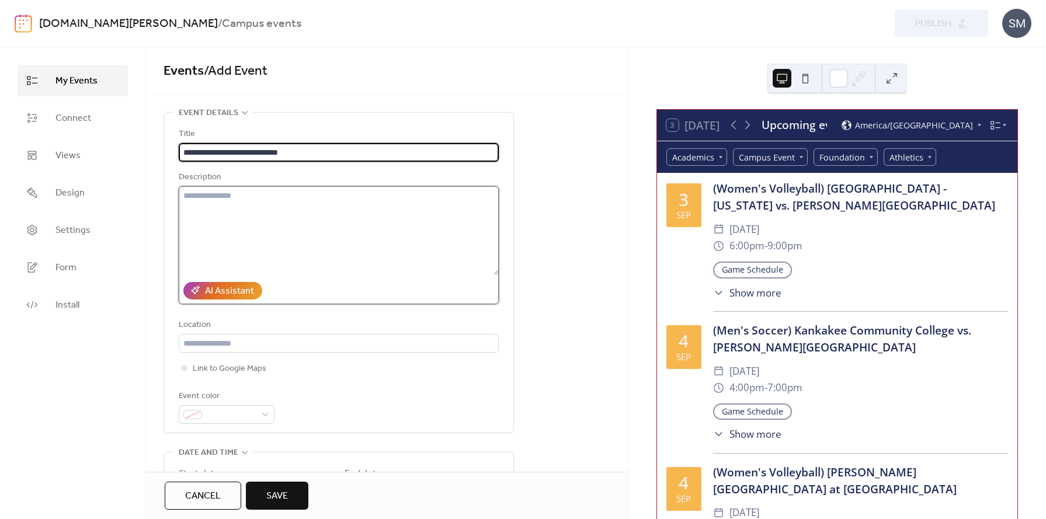
click at [264, 230] on textarea at bounding box center [339, 230] width 320 height 89
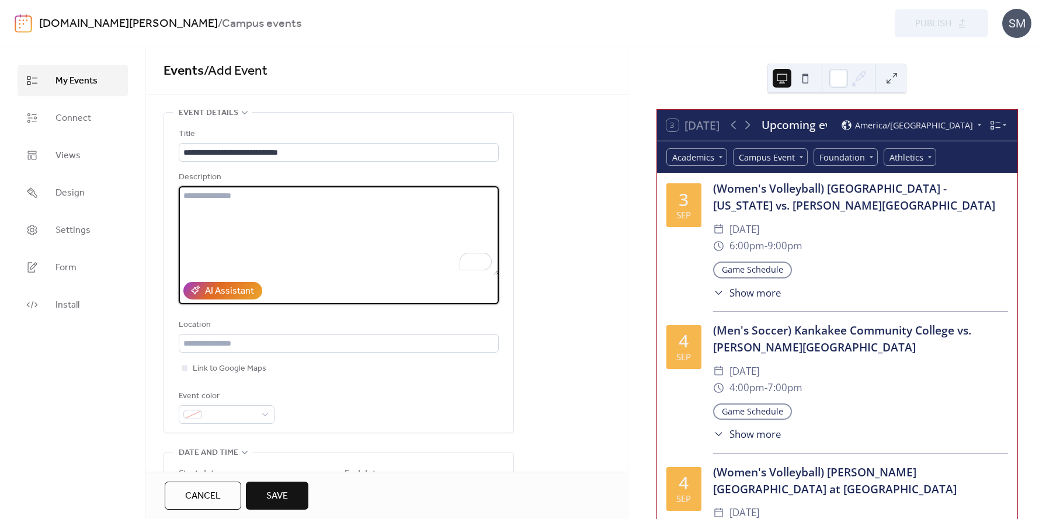
paste textarea "**********"
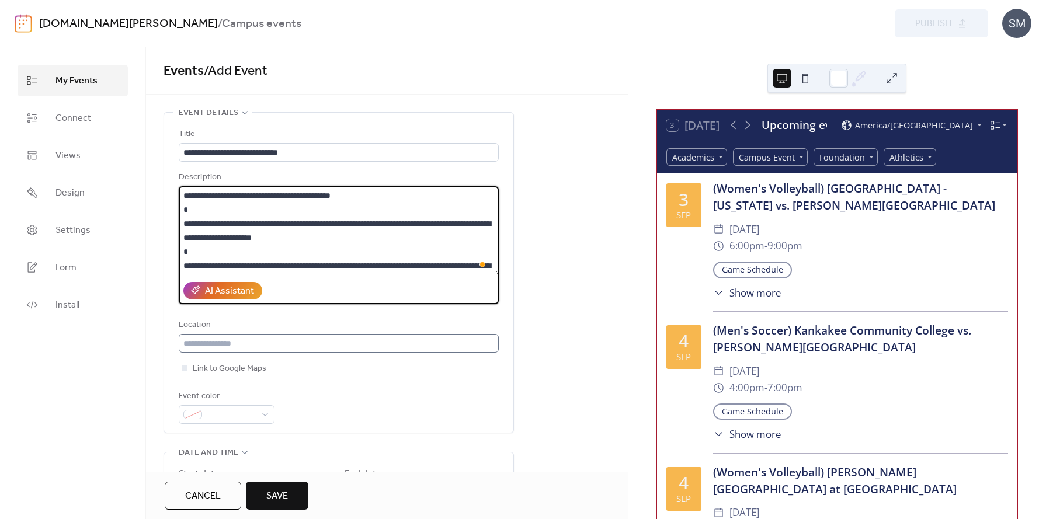
type textarea "**********"
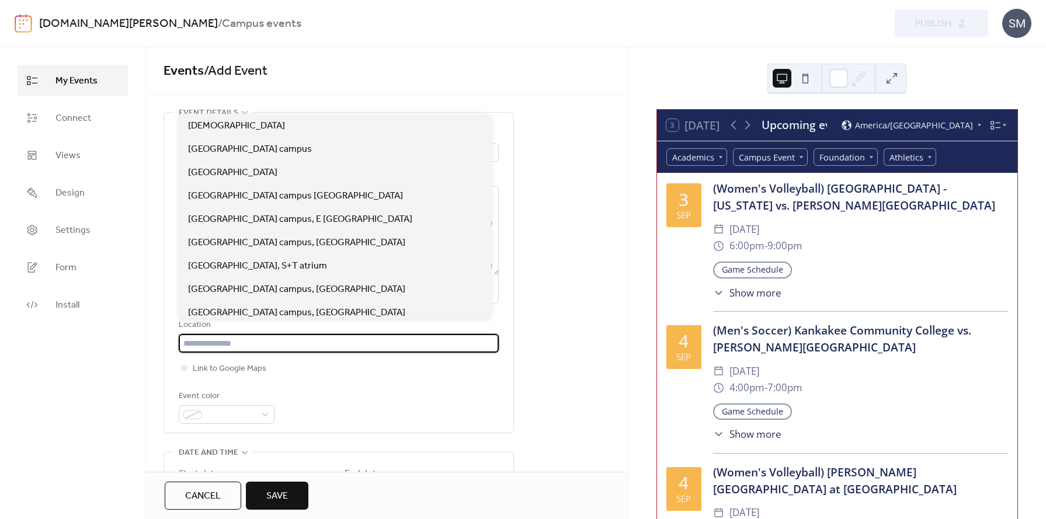
click at [252, 346] on input "text" at bounding box center [339, 343] width 320 height 19
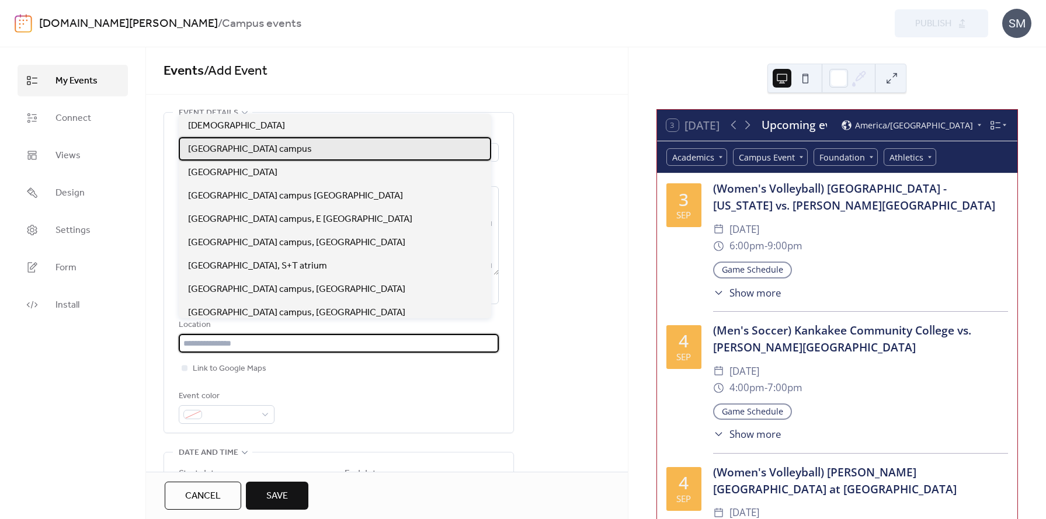
click at [234, 149] on span "[GEOGRAPHIC_DATA] campus" at bounding box center [250, 150] width 124 height 14
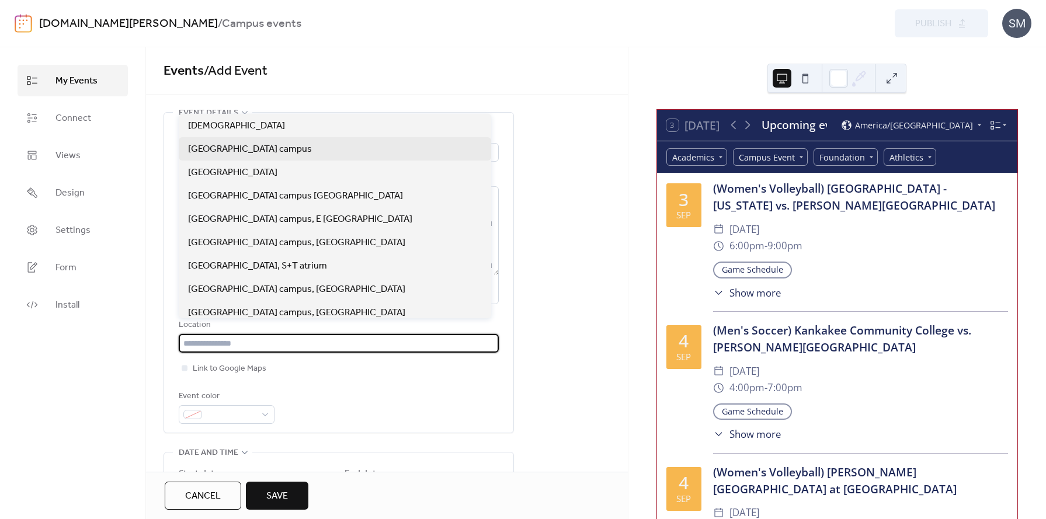
type input "**********"
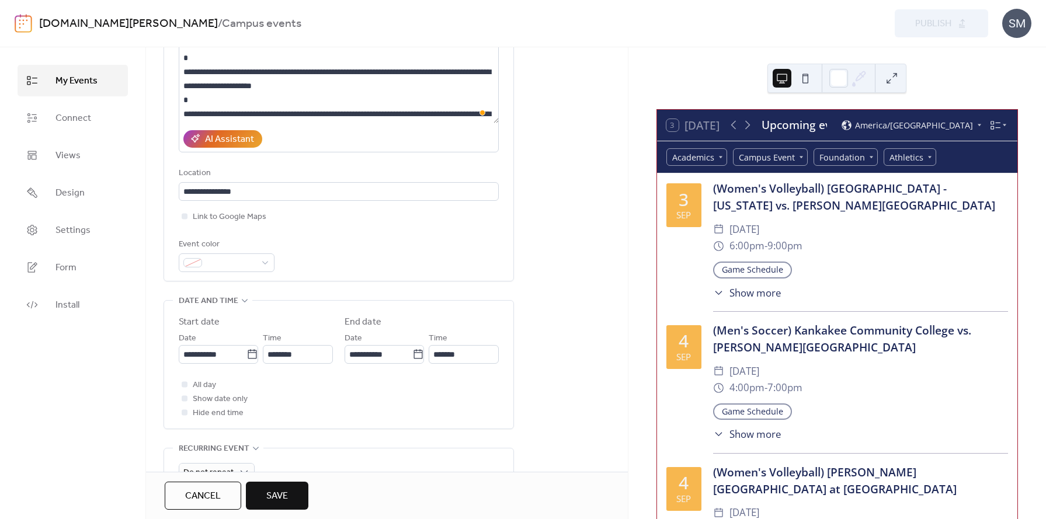
scroll to position [192, 0]
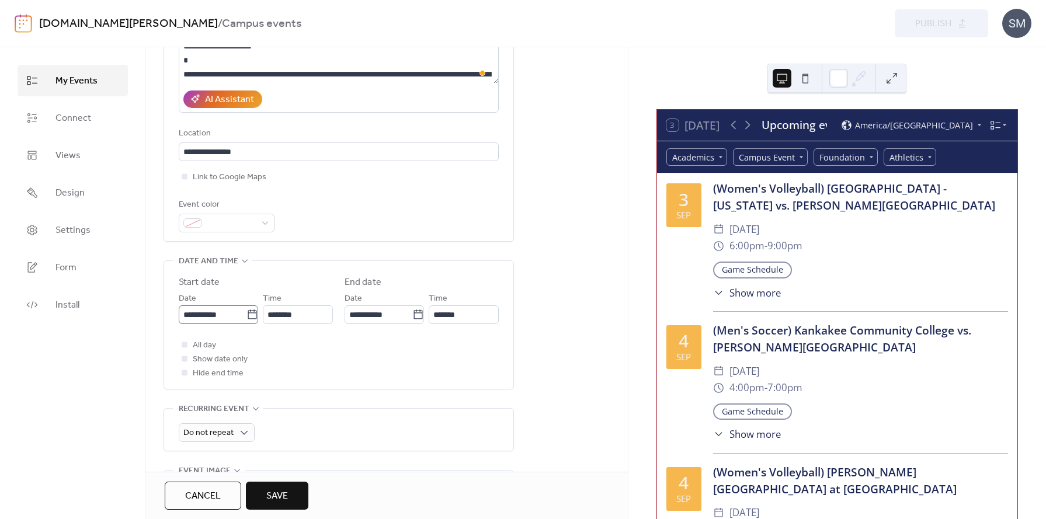
click at [248, 317] on icon at bounding box center [252, 315] width 12 height 12
click at [246, 317] on input "**********" at bounding box center [213, 314] width 68 height 19
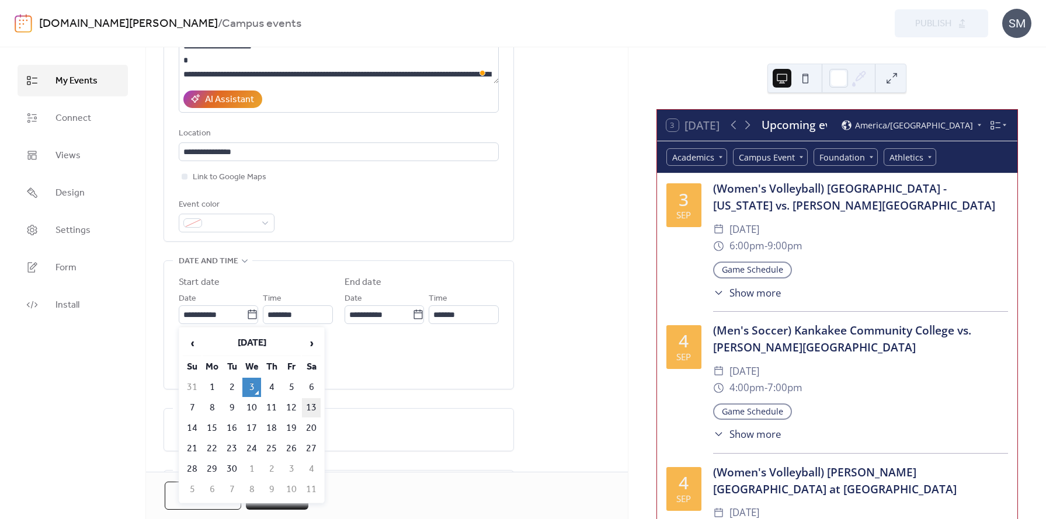
click at [307, 404] on td "13" at bounding box center [311, 407] width 19 height 19
type input "**********"
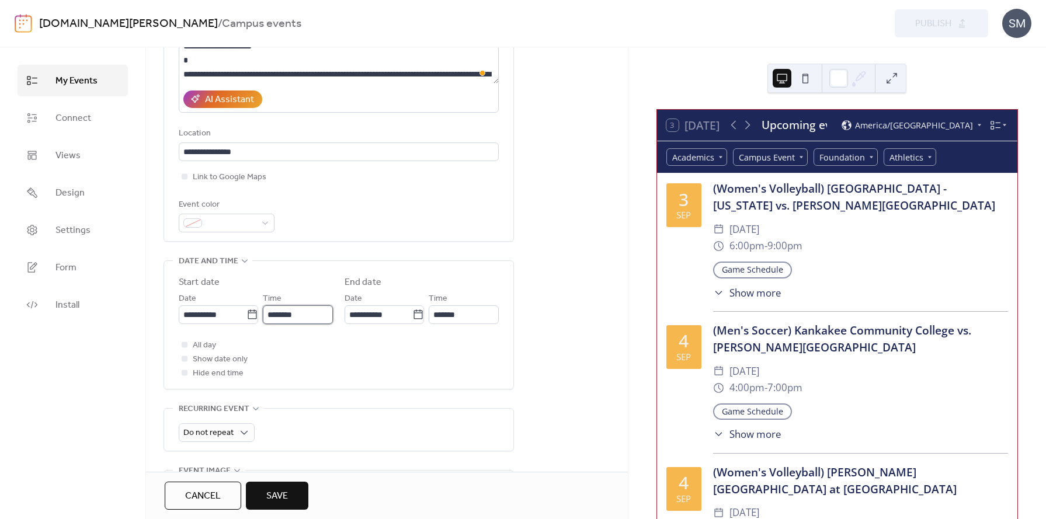
click at [287, 318] on input "********" at bounding box center [298, 314] width 70 height 19
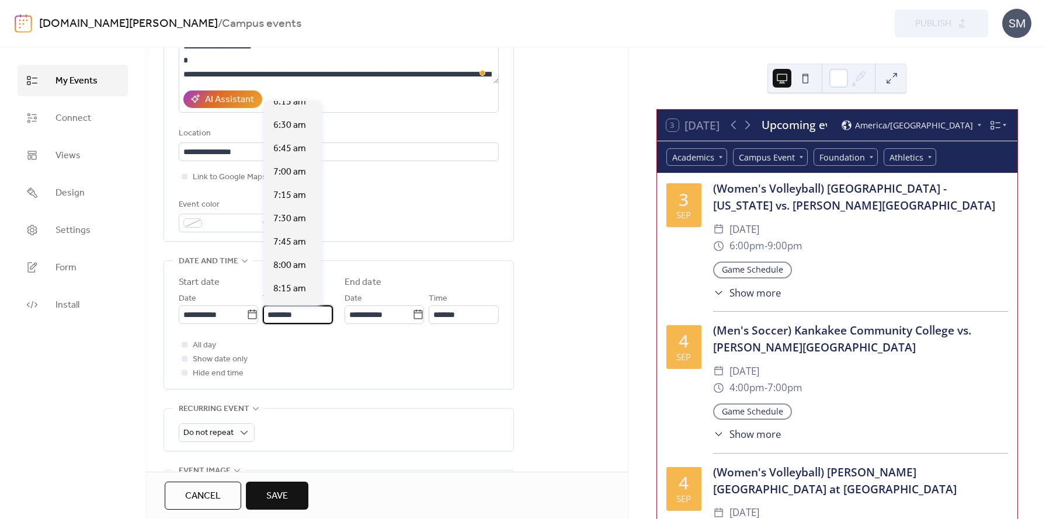
scroll to position [604, 0]
click at [284, 255] on span "8:00 am" at bounding box center [289, 257] width 33 height 14
type input "*******"
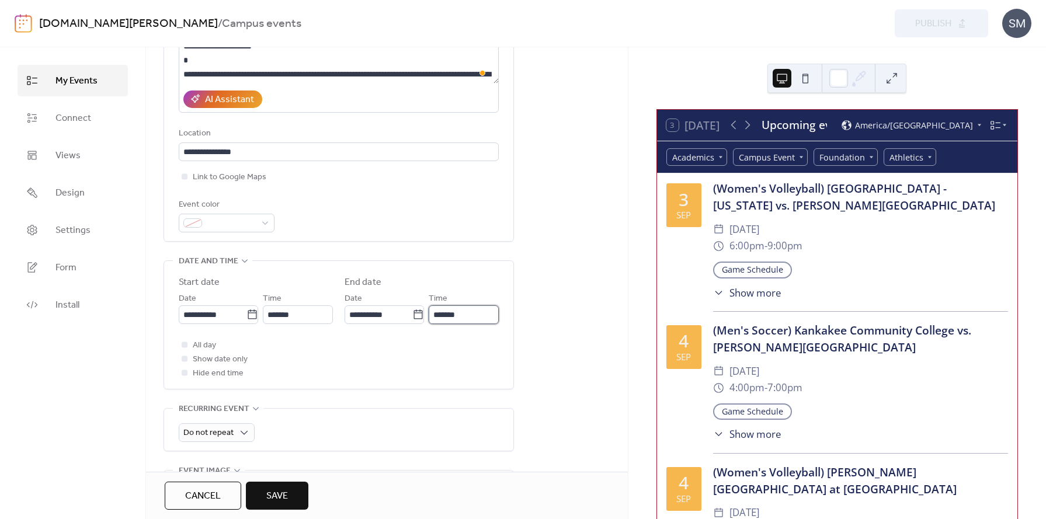
click at [452, 317] on input "*******" at bounding box center [464, 314] width 70 height 19
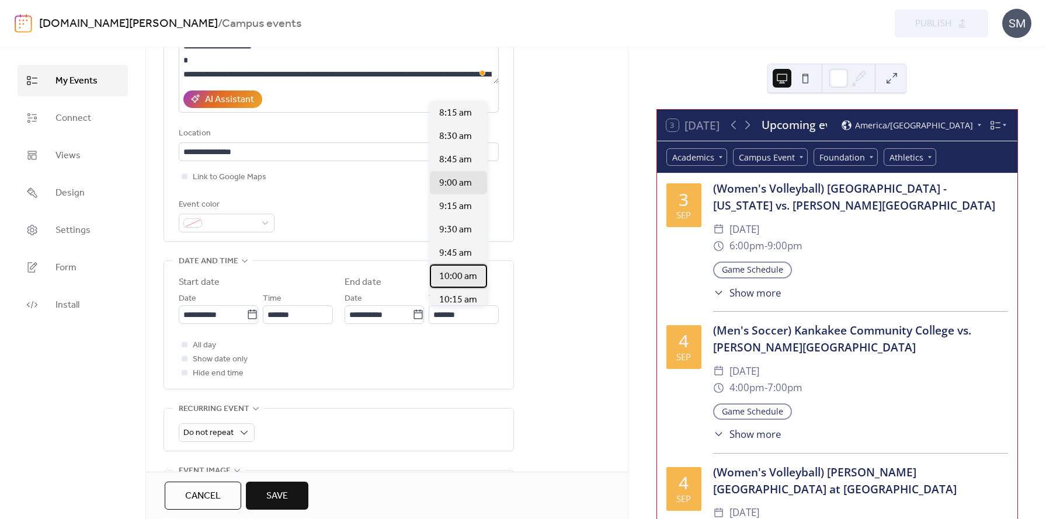
click at [453, 277] on span "10:00 am" at bounding box center [458, 277] width 38 height 14
type input "********"
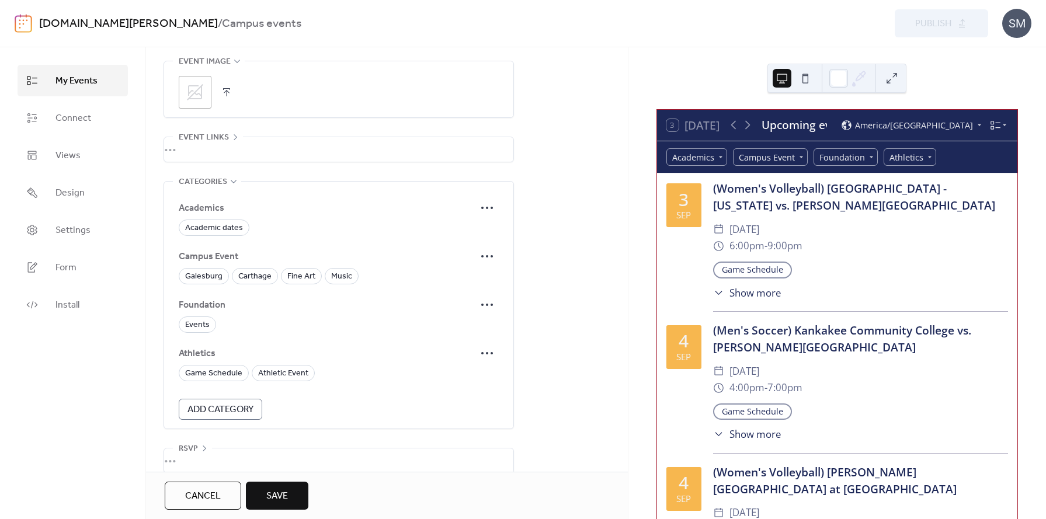
scroll to position [607, 0]
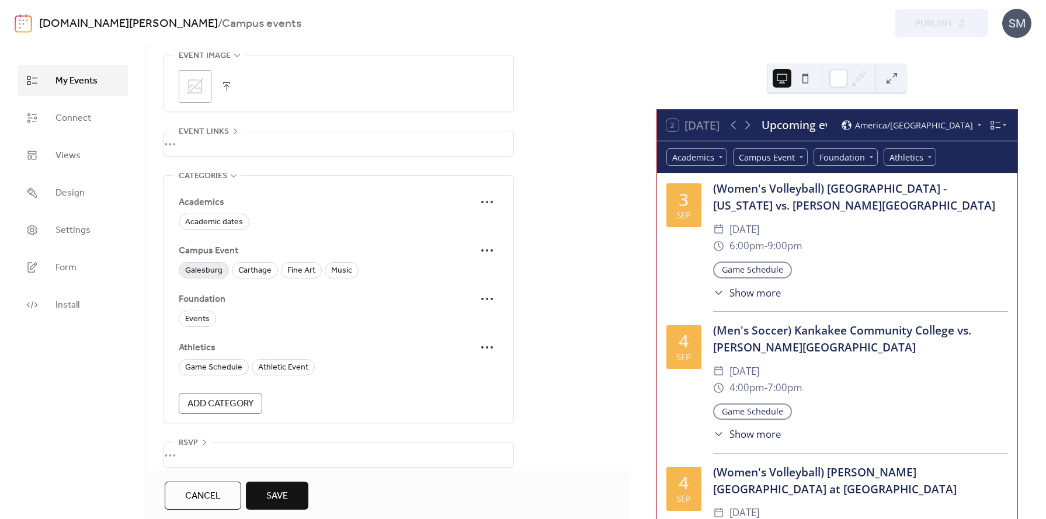
click at [207, 270] on span "Galesburg" at bounding box center [203, 271] width 37 height 14
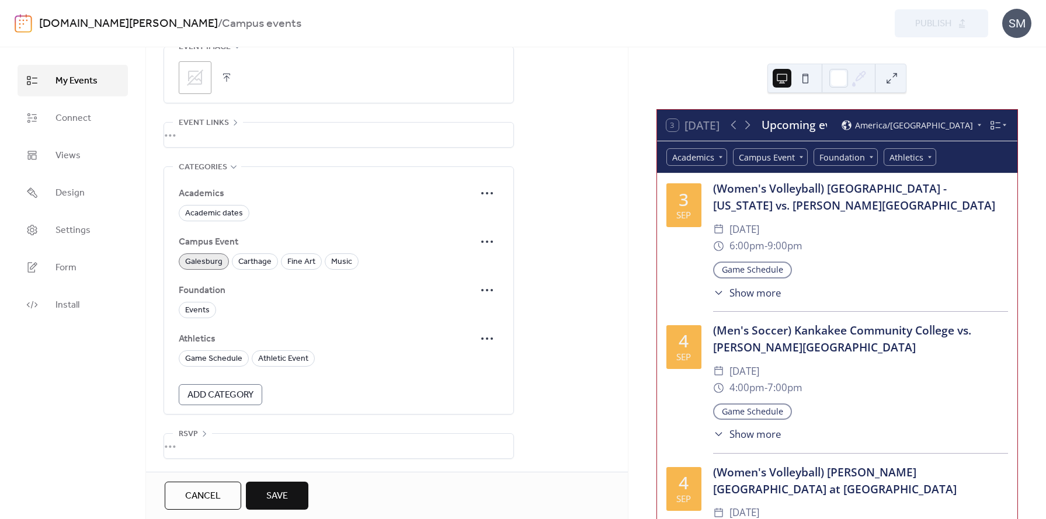
click at [276, 498] on span "Save" at bounding box center [277, 496] width 22 height 14
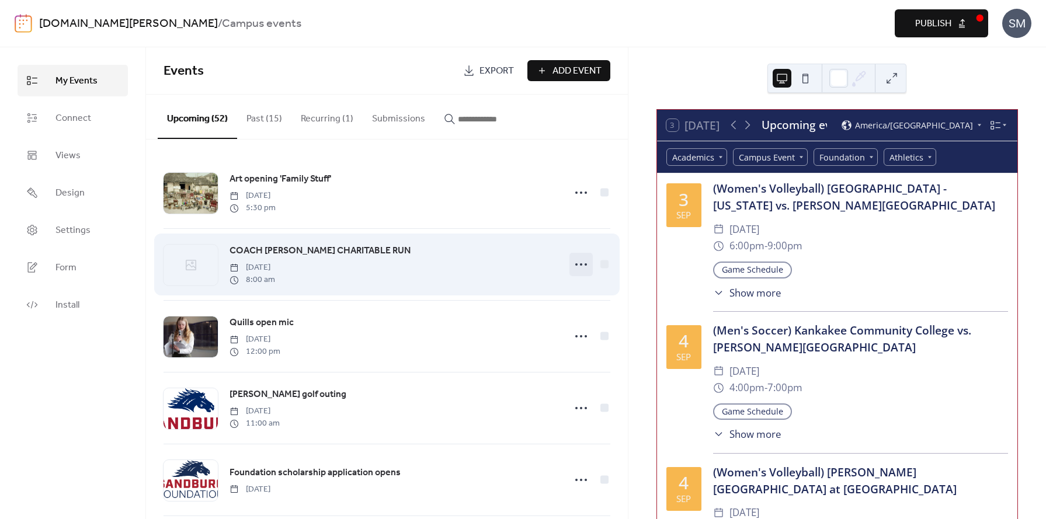
click at [577, 267] on icon at bounding box center [581, 264] width 19 height 19
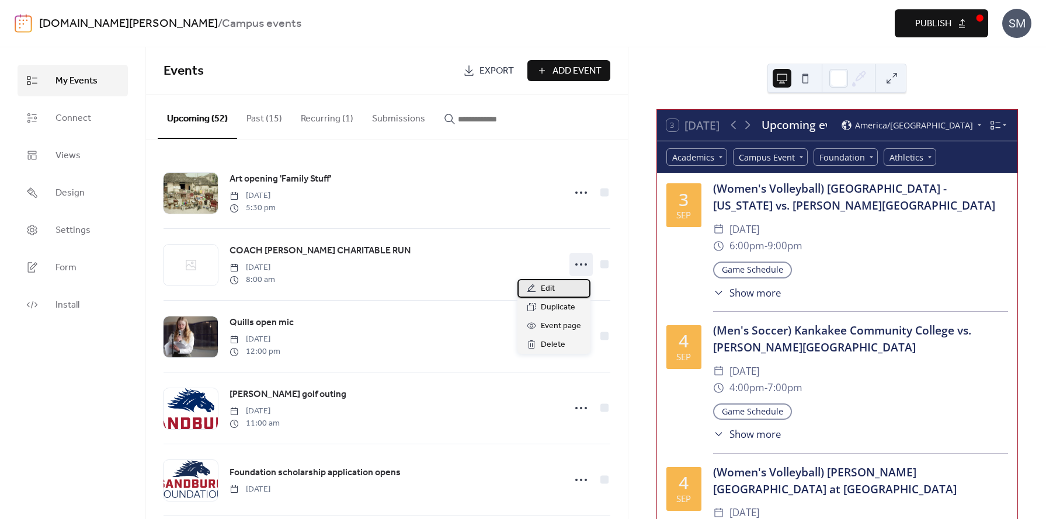
click at [556, 286] on div "Edit" at bounding box center [554, 288] width 73 height 19
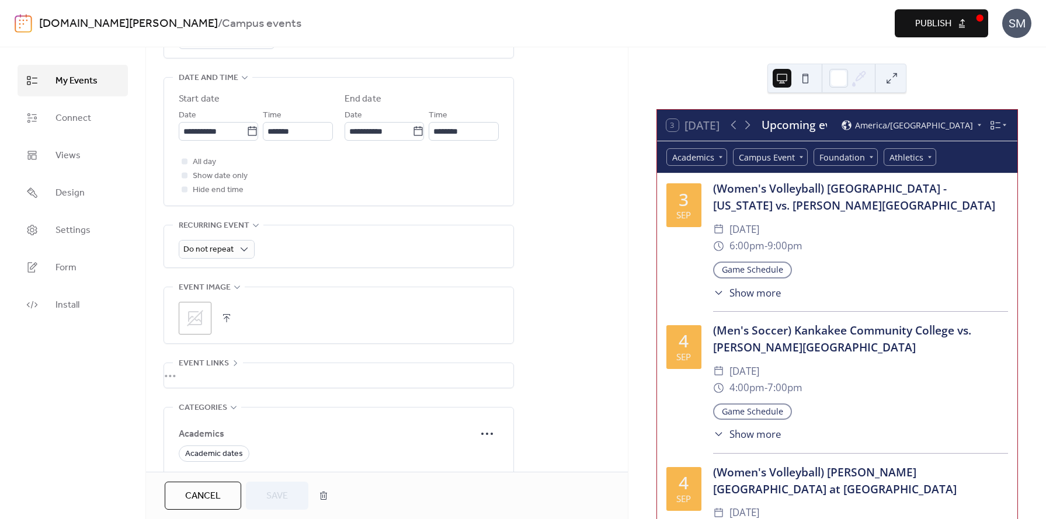
scroll to position [398, 0]
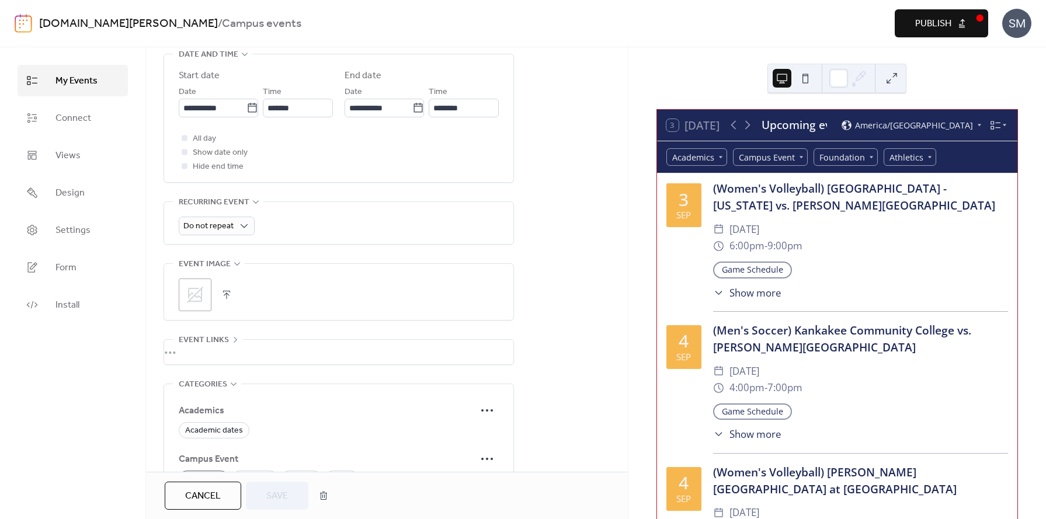
click at [228, 294] on button "button" at bounding box center [226, 295] width 16 height 16
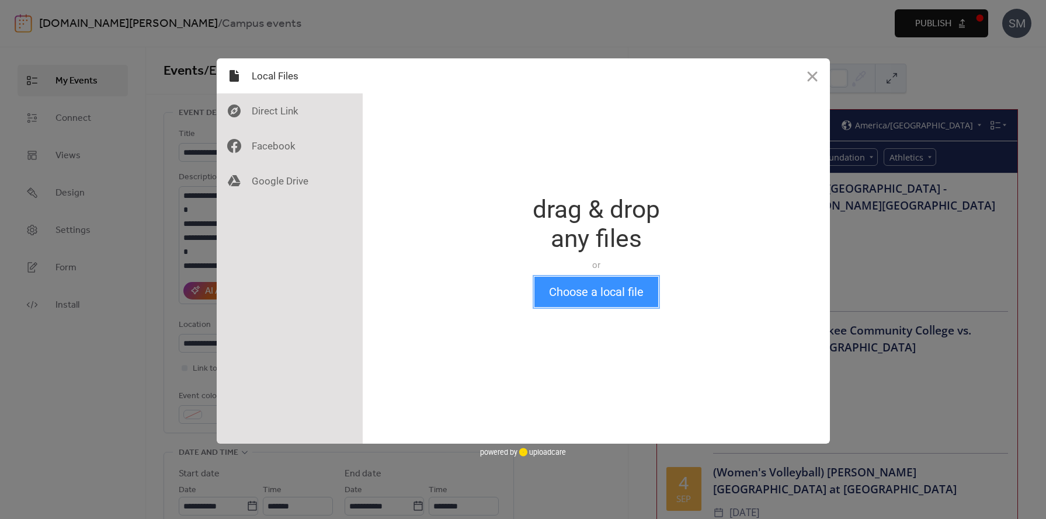
click at [583, 290] on button "Choose a local file" at bounding box center [596, 292] width 124 height 30
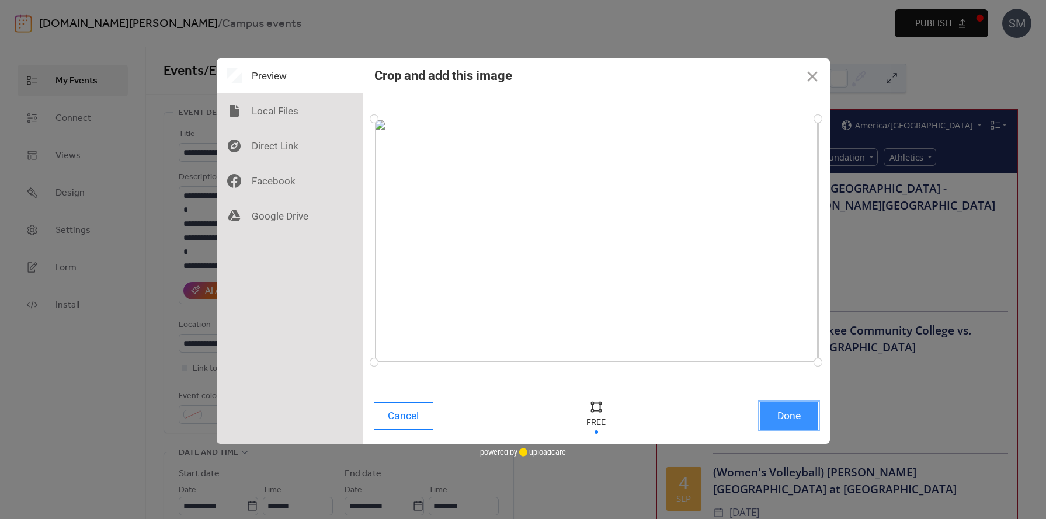
click at [786, 415] on button "Done" at bounding box center [789, 415] width 58 height 27
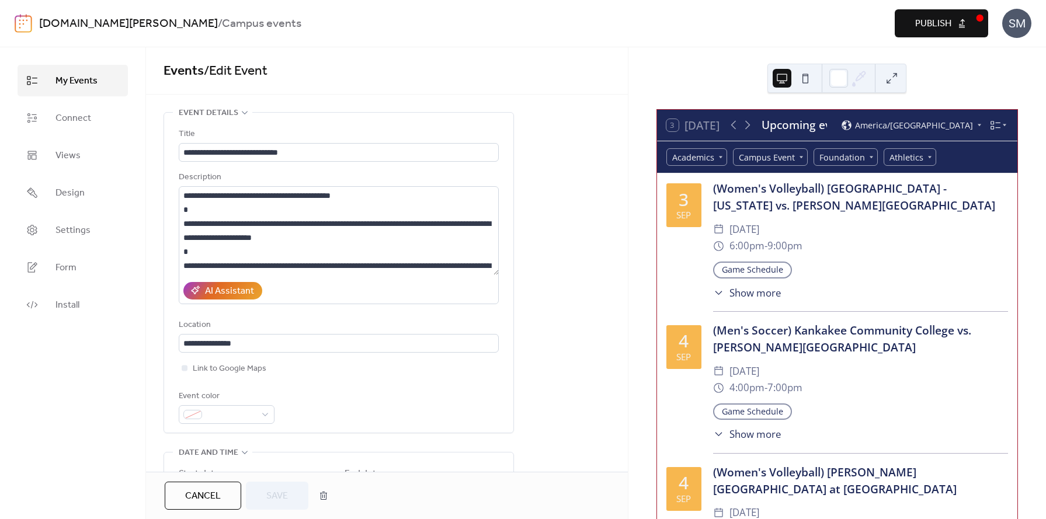
scroll to position [433, 0]
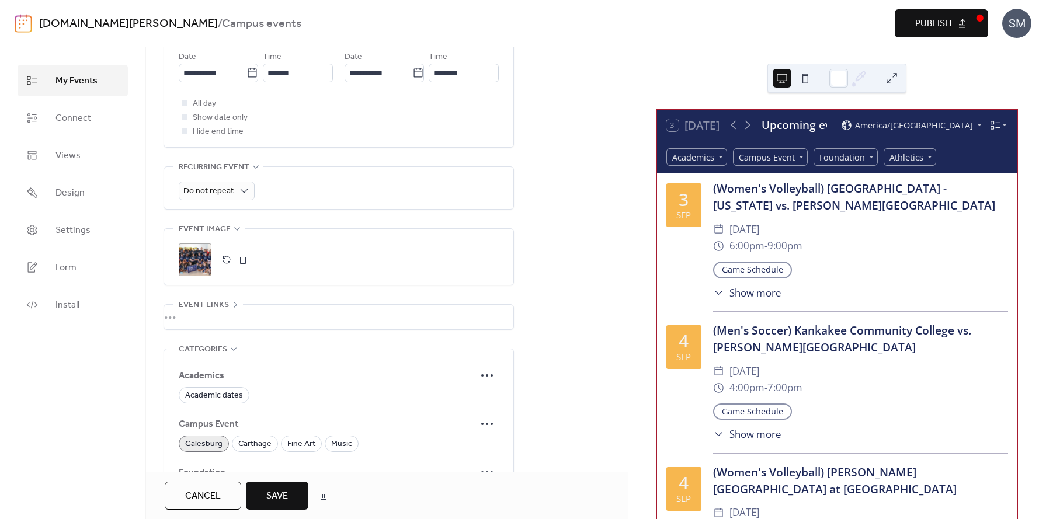
click at [930, 17] on span "Publish" at bounding box center [933, 24] width 36 height 14
click at [68, 82] on span "My Events" at bounding box center [76, 81] width 42 height 14
